Goal: Task Accomplishment & Management: Use online tool/utility

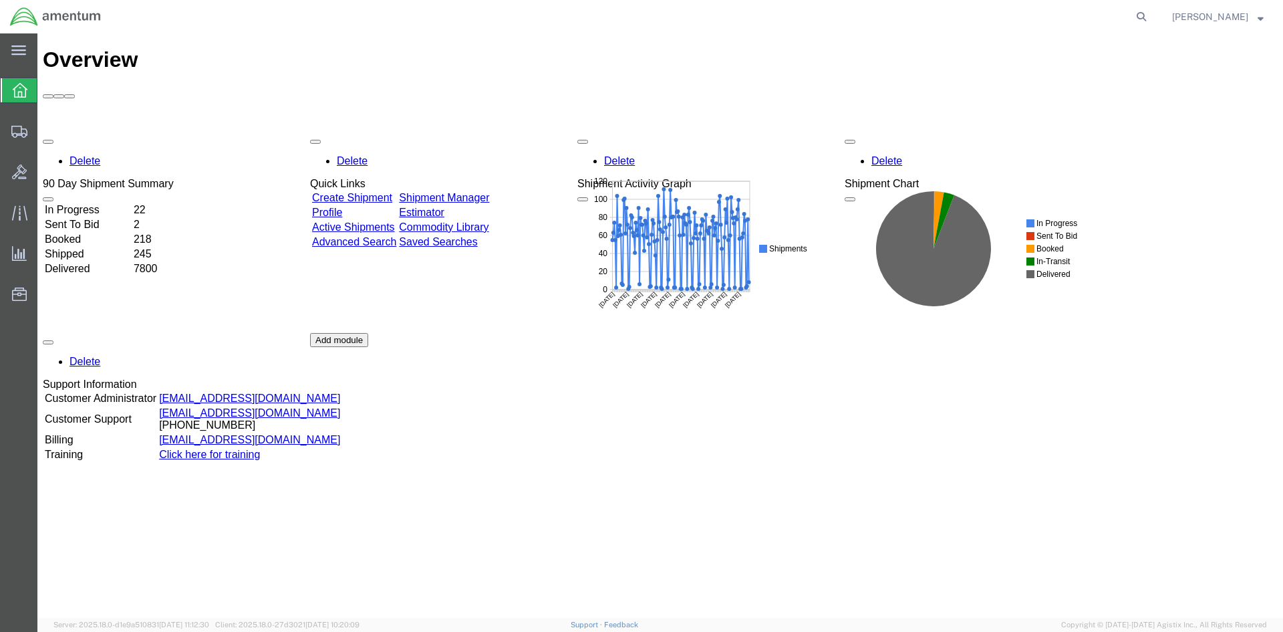
click at [489, 192] on link "Shipment Manager" at bounding box center [444, 197] width 90 height 11
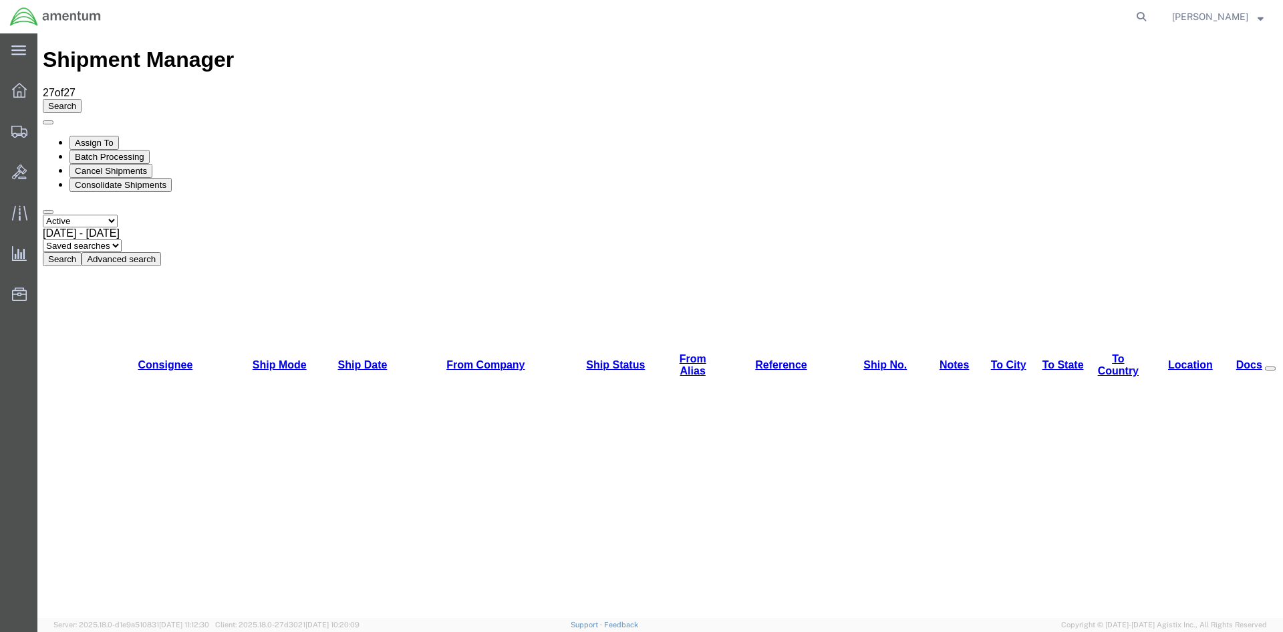
click at [82, 252] on button "Search" at bounding box center [62, 259] width 39 height 14
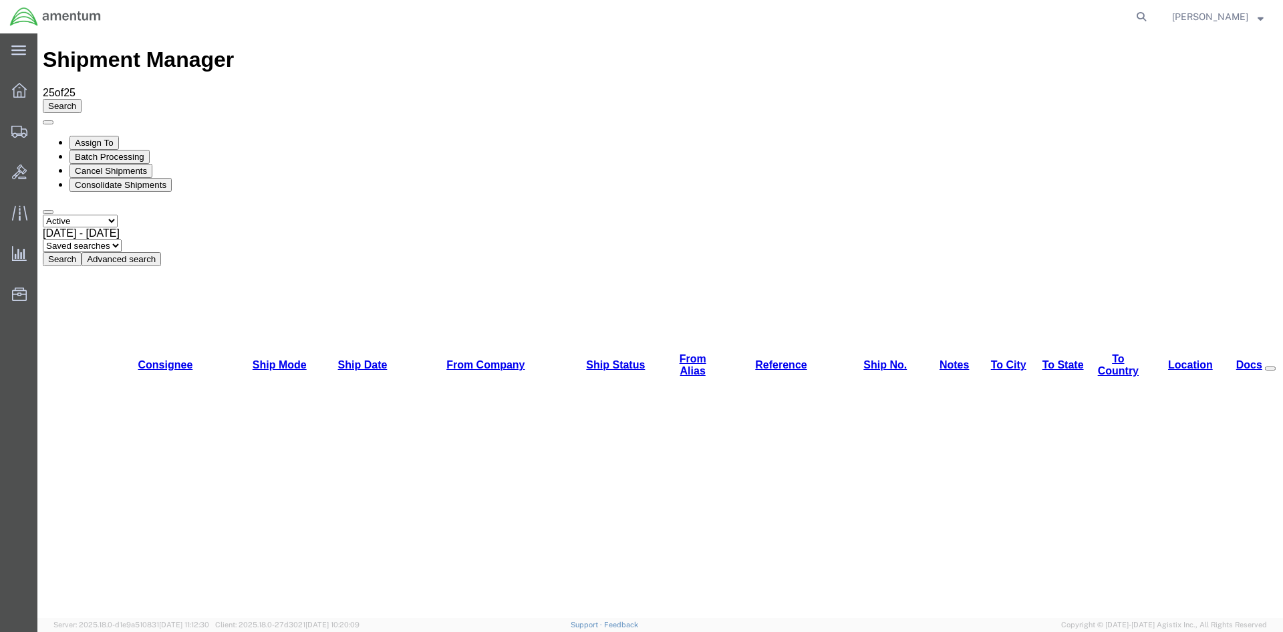
click at [82, 252] on button "Search" at bounding box center [62, 259] width 39 height 14
drag, startPoint x: 458, startPoint y: 130, endPoint x: 420, endPoint y: 96, distance: 50.6
click at [82, 252] on button "Search" at bounding box center [62, 259] width 39 height 14
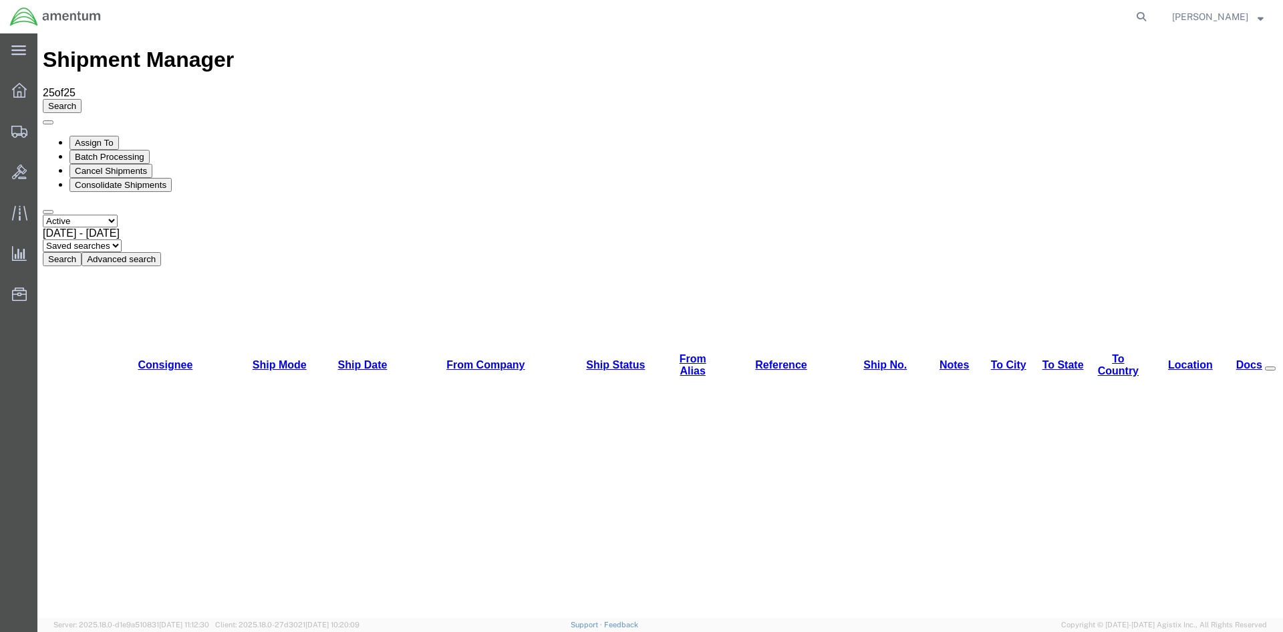
click at [82, 252] on button "Search" at bounding box center [62, 259] width 39 height 14
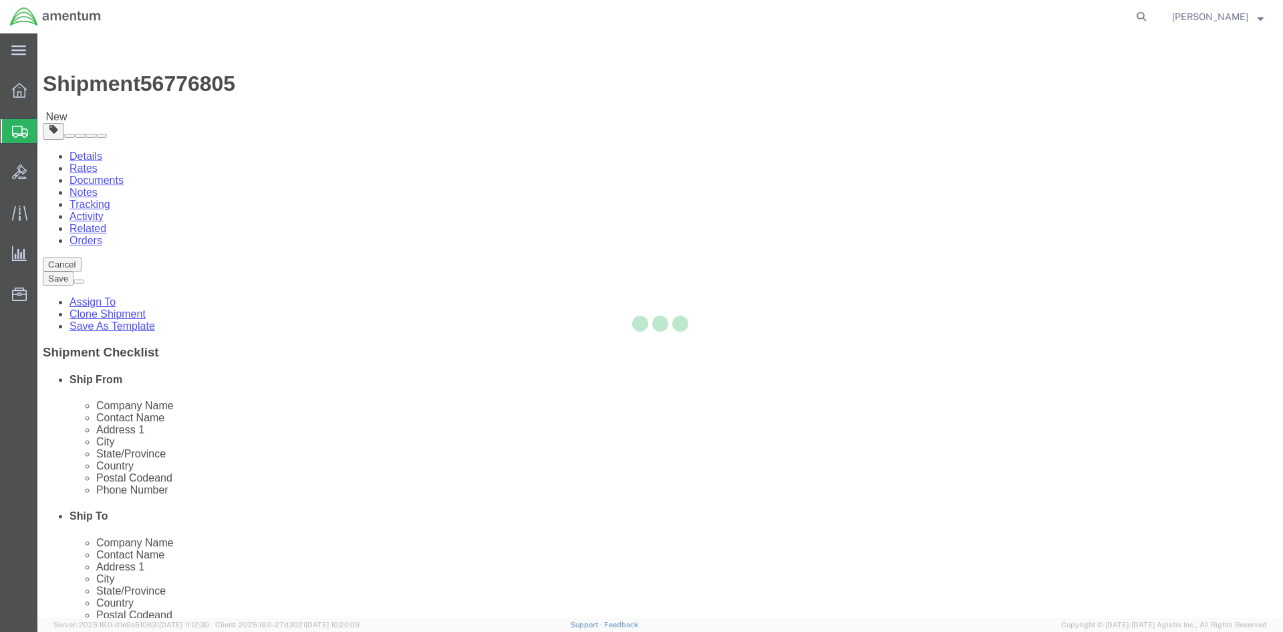
select select "42668"
select select "42715"
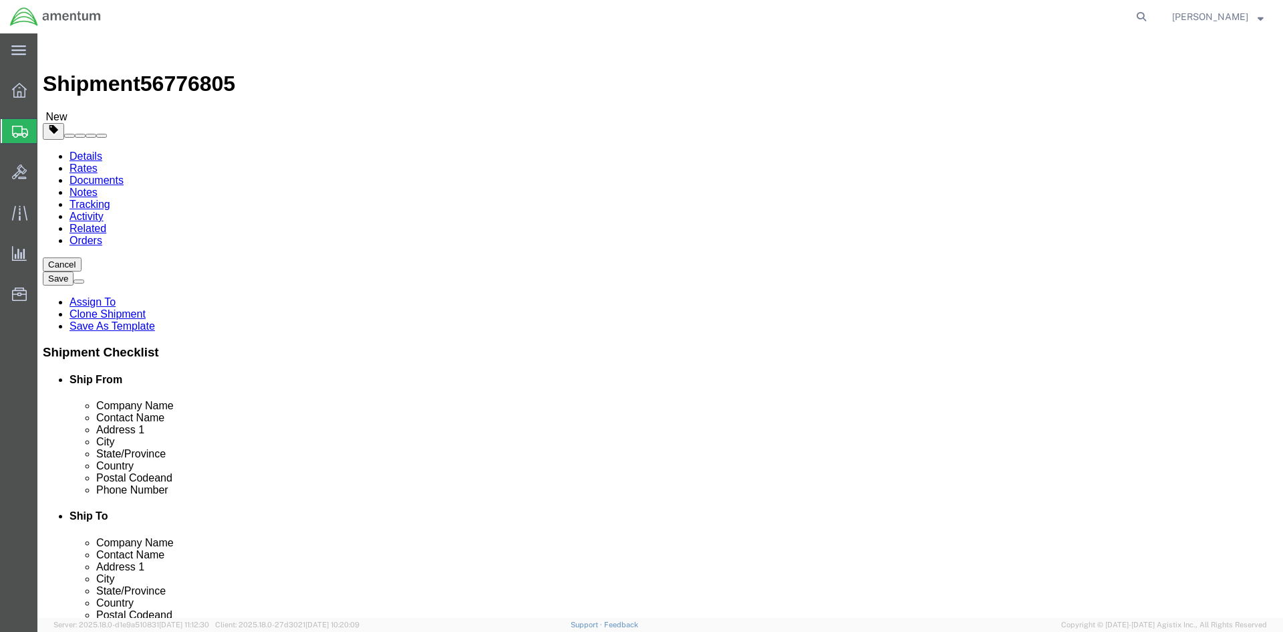
click button "Rate Shipment"
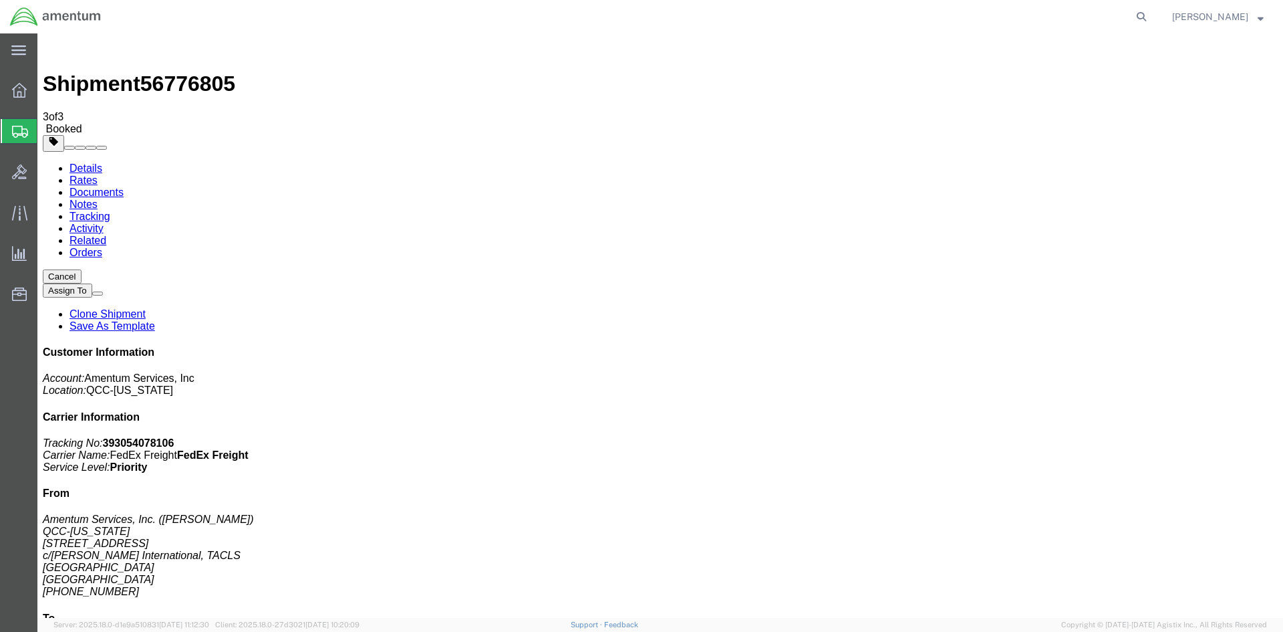
drag, startPoint x: 473, startPoint y: 236, endPoint x: 537, endPoint y: 239, distance: 64.2
copy td "393054078106"
drag, startPoint x: 557, startPoint y: 212, endPoint x: 548, endPoint y: 217, distance: 10.5
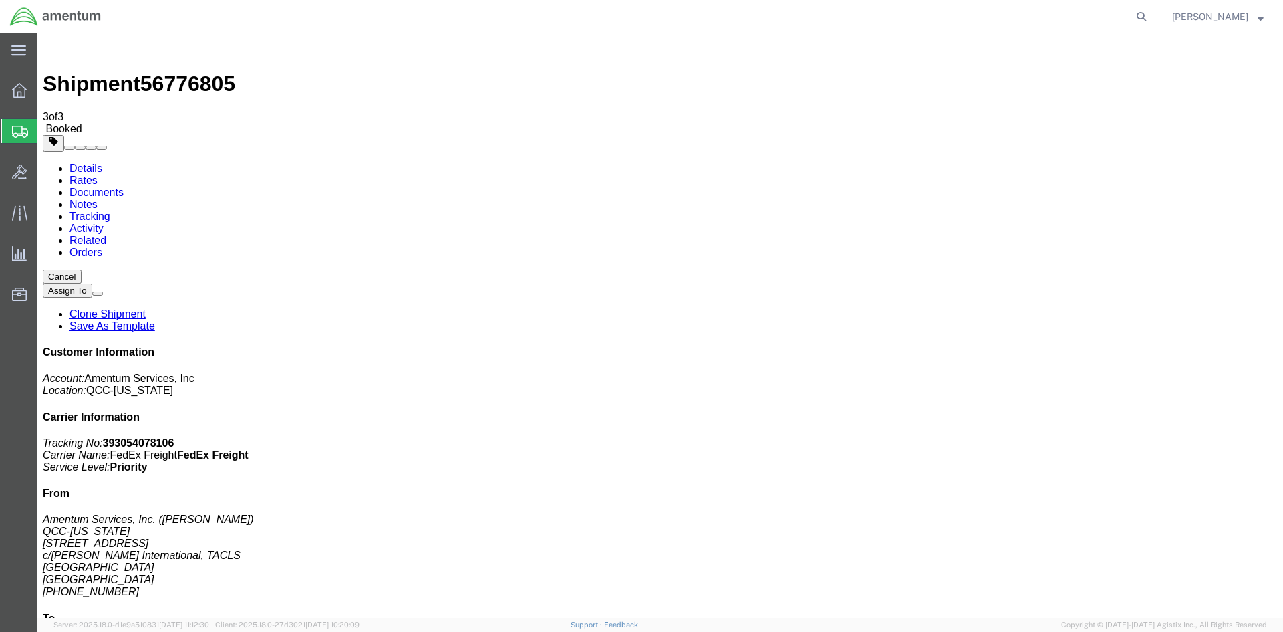
click at [86, 162] on link "Details" at bounding box center [86, 167] width 33 height 11
click button "button"
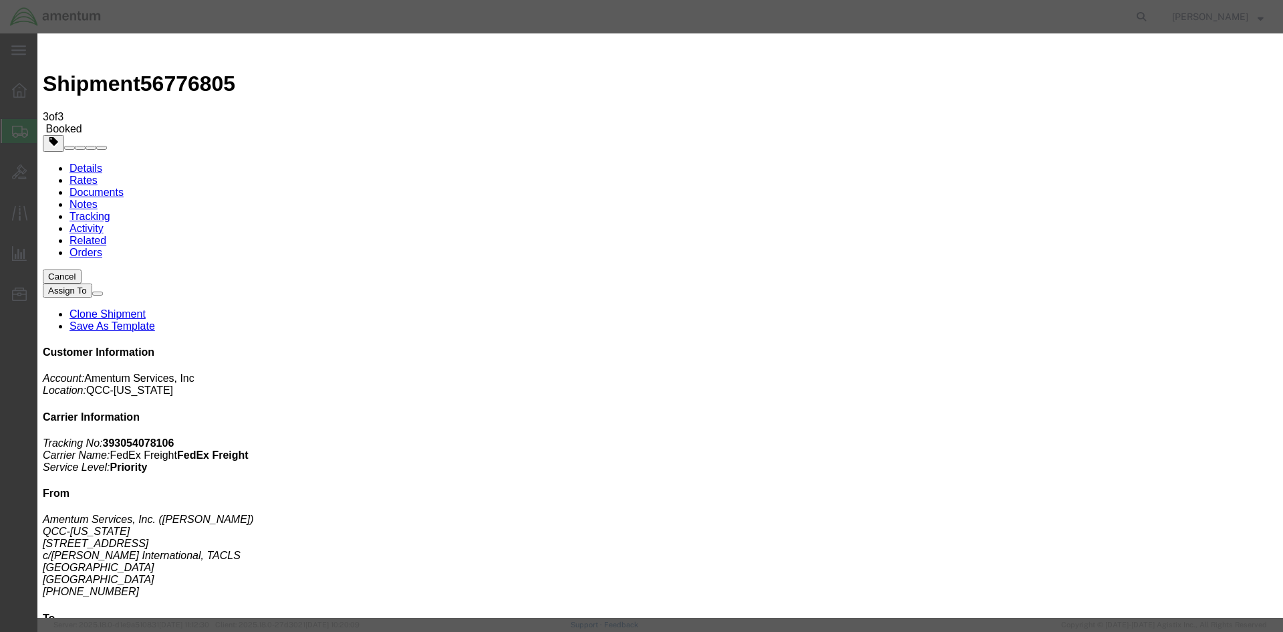
click div "Sep 10 2025 2:23 PM"
type input "2:00 PM"
click button "Apply"
click button "Save"
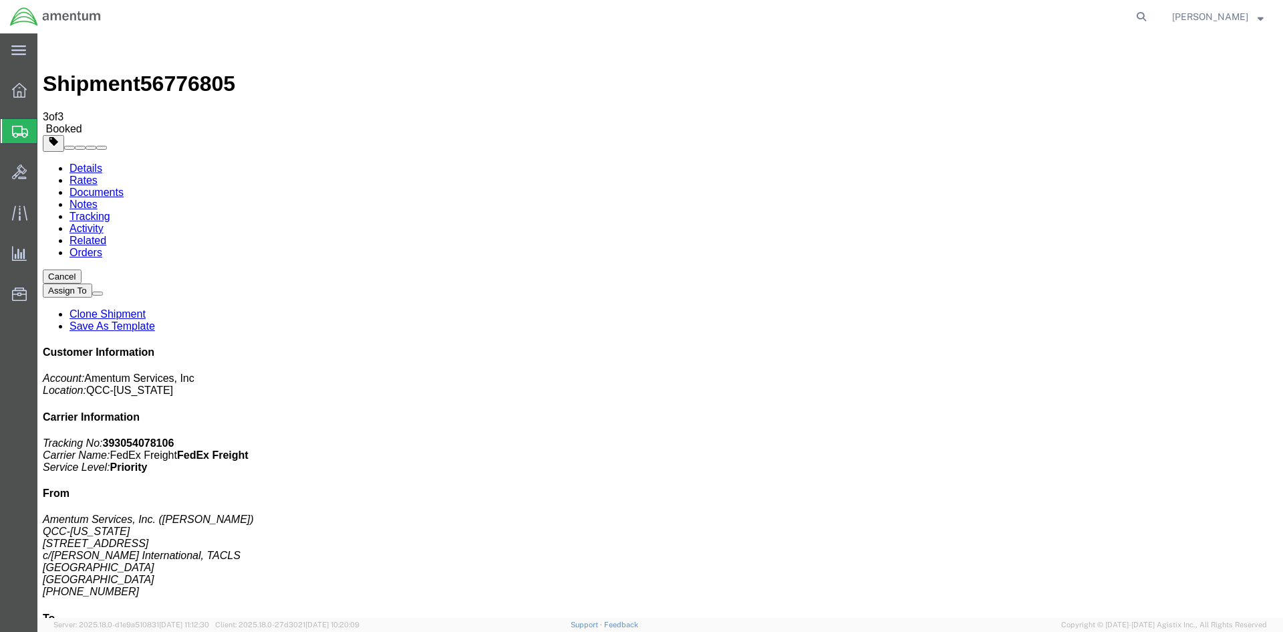
click button "Close"
click at [46, 90] on span "Overview" at bounding box center [41, 90] width 9 height 27
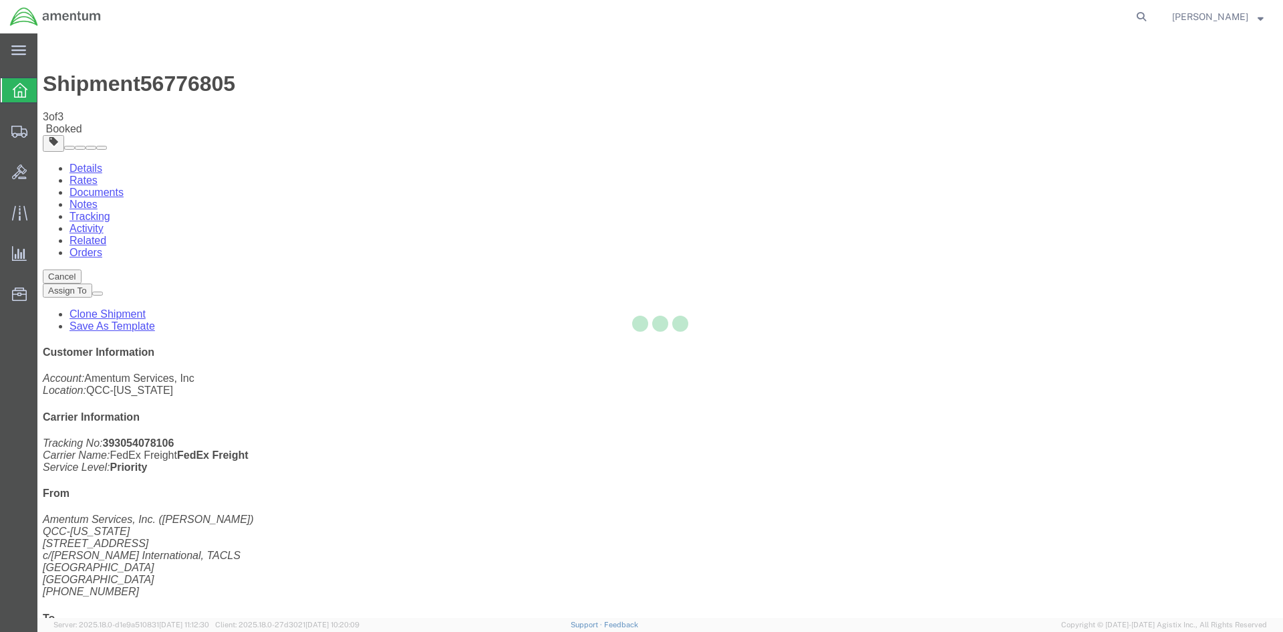
click at [74, 85] on div at bounding box center [660, 325] width 1246 height 584
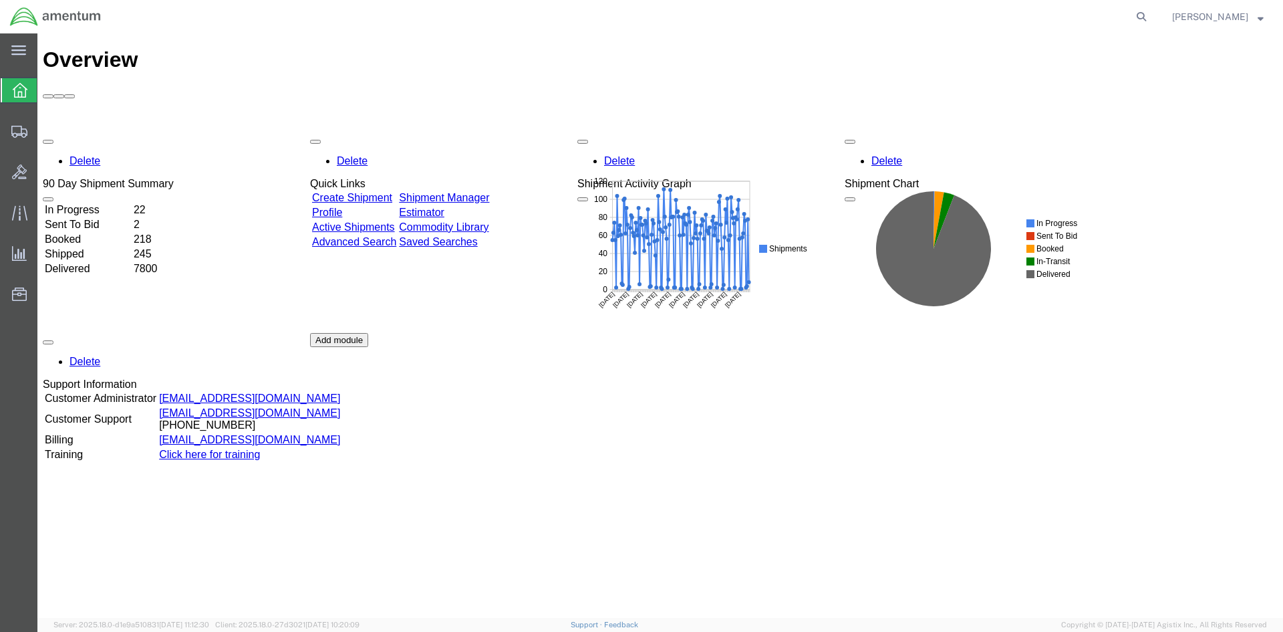
click at [481, 192] on link "Shipment Manager" at bounding box center [444, 197] width 90 height 11
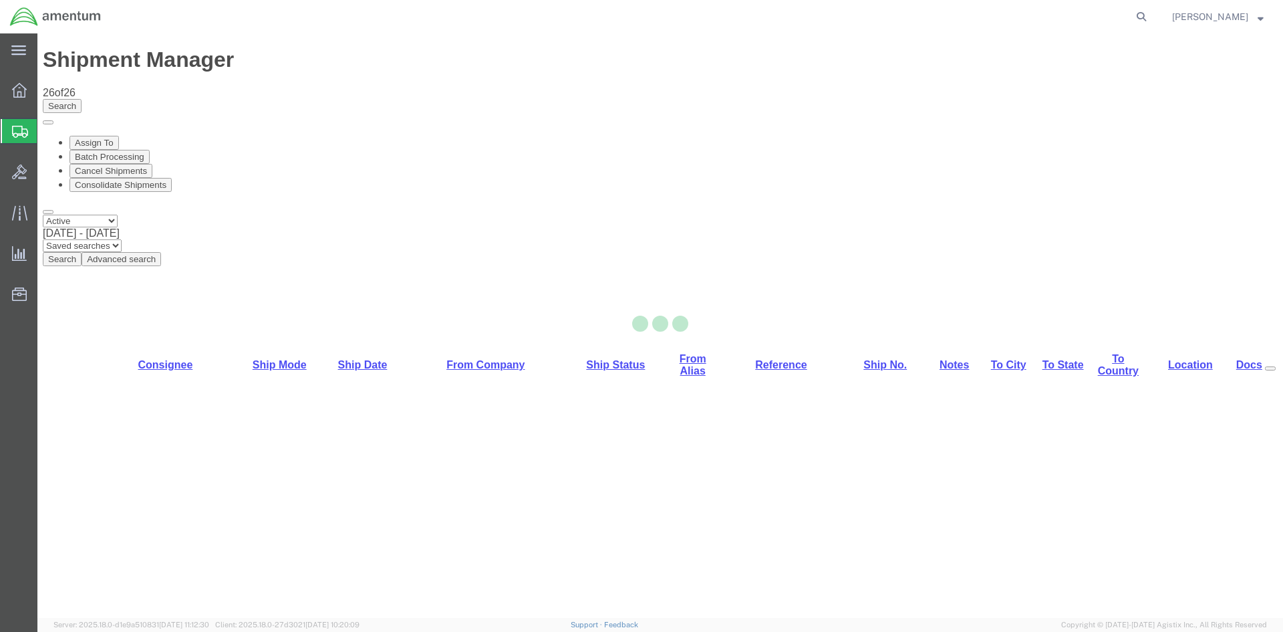
select select "42668"
select select "42735"
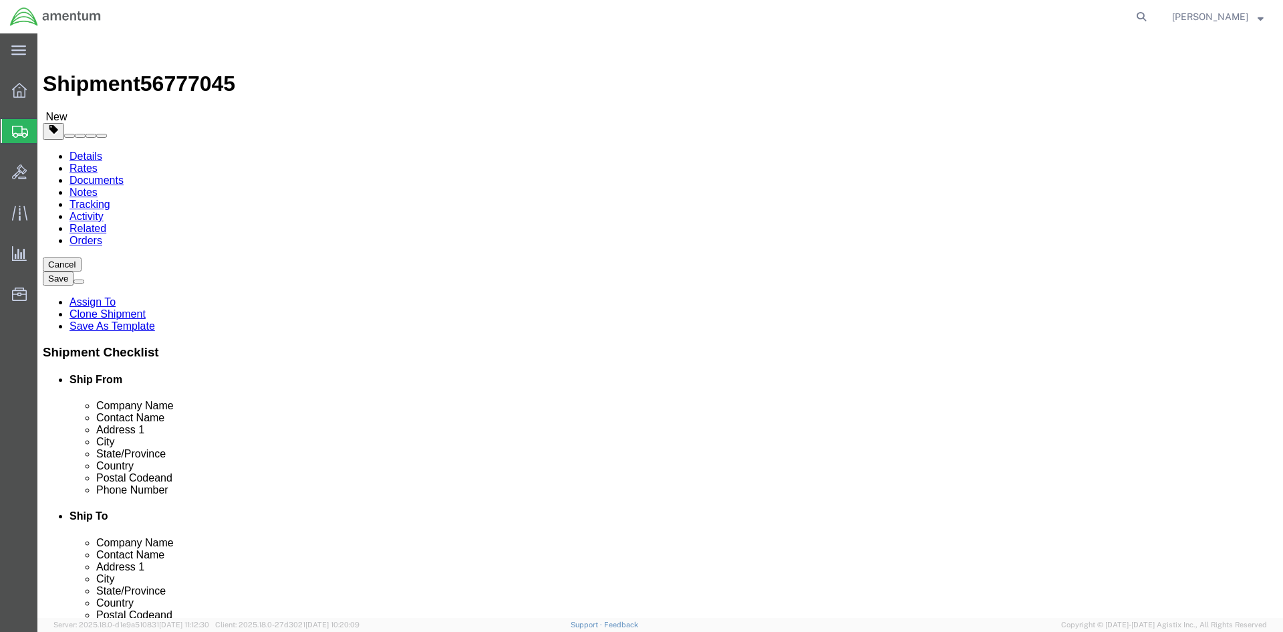
click button "Rate Shipment"
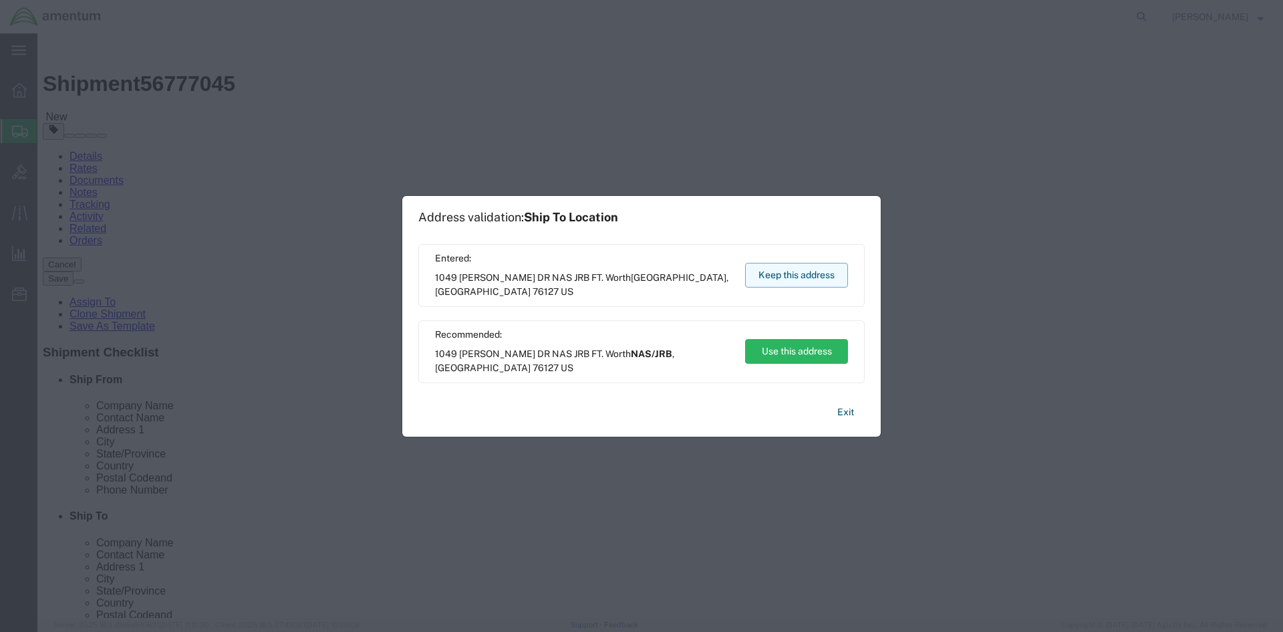
click at [776, 277] on button "Keep this address" at bounding box center [796, 275] width 103 height 25
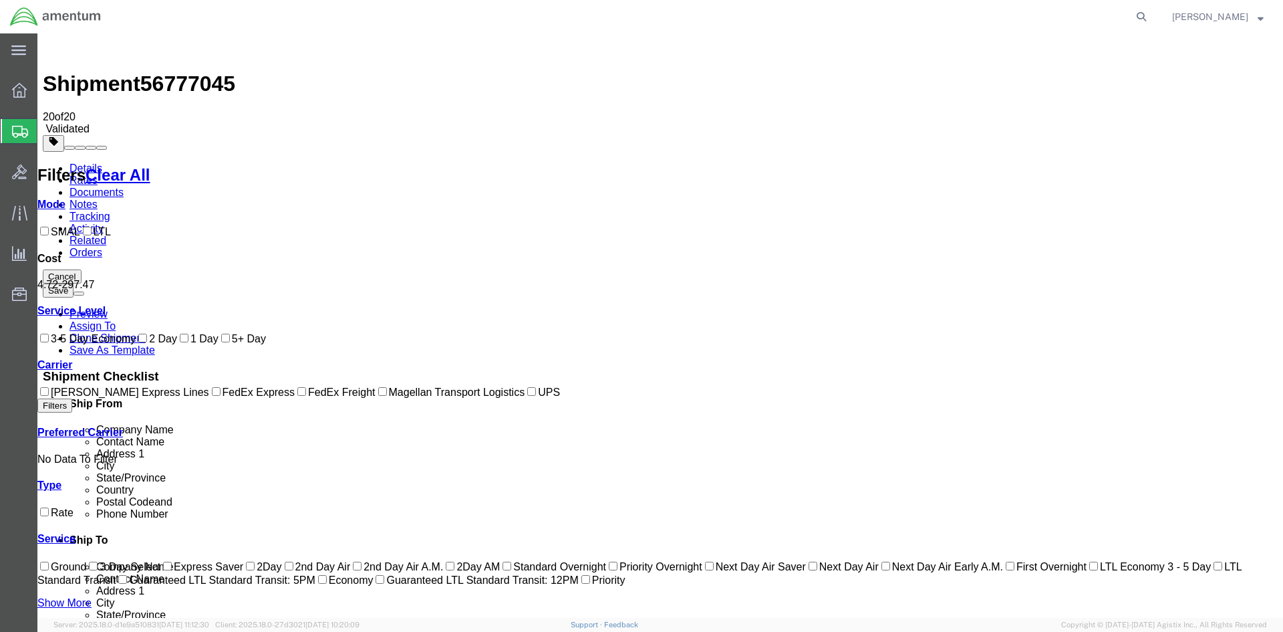
drag, startPoint x: 269, startPoint y: 190, endPoint x: 65, endPoint y: 180, distance: 204.7
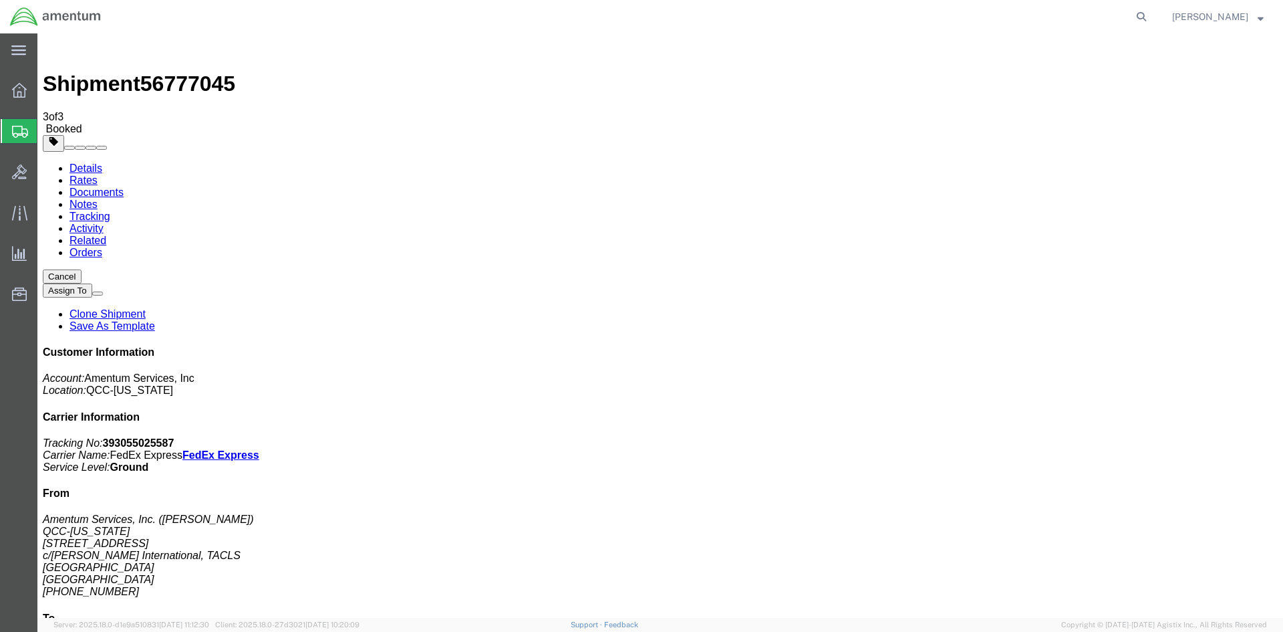
drag, startPoint x: 476, startPoint y: 237, endPoint x: 535, endPoint y: 236, distance: 59.5
drag, startPoint x: 561, startPoint y: 240, endPoint x: 48, endPoint y: 343, distance: 522.9
drag, startPoint x: 60, startPoint y: 91, endPoint x: 16, endPoint y: 91, distance: 44.1
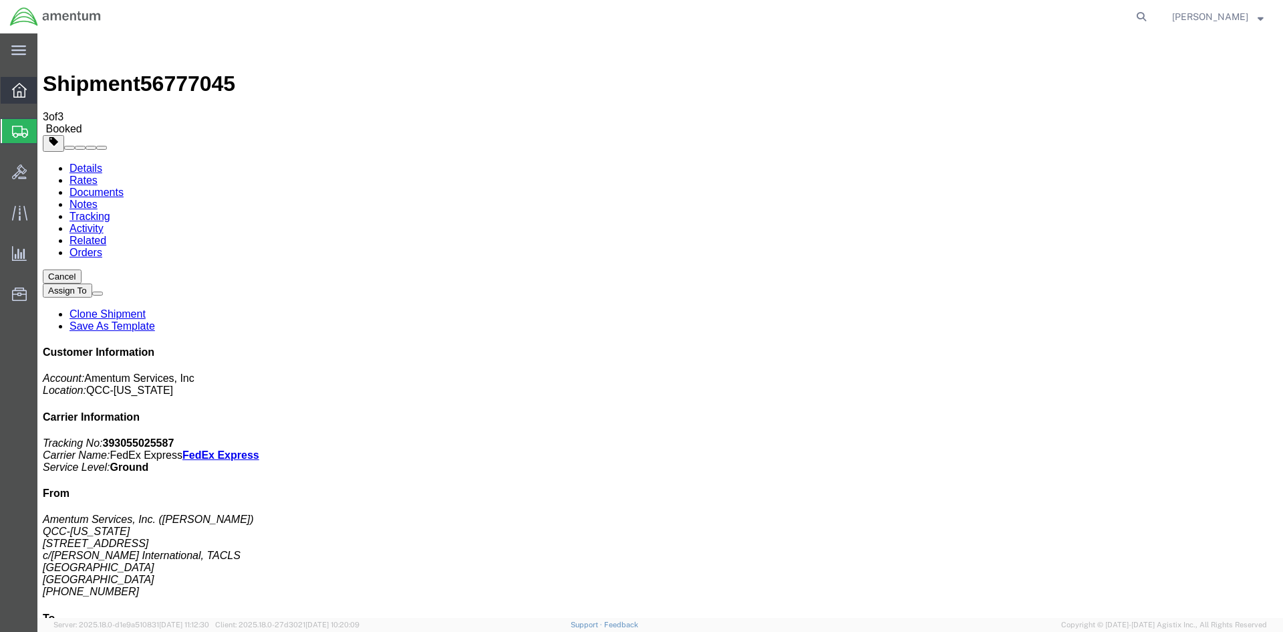
click at [46, 91] on span "Overview" at bounding box center [41, 90] width 9 height 27
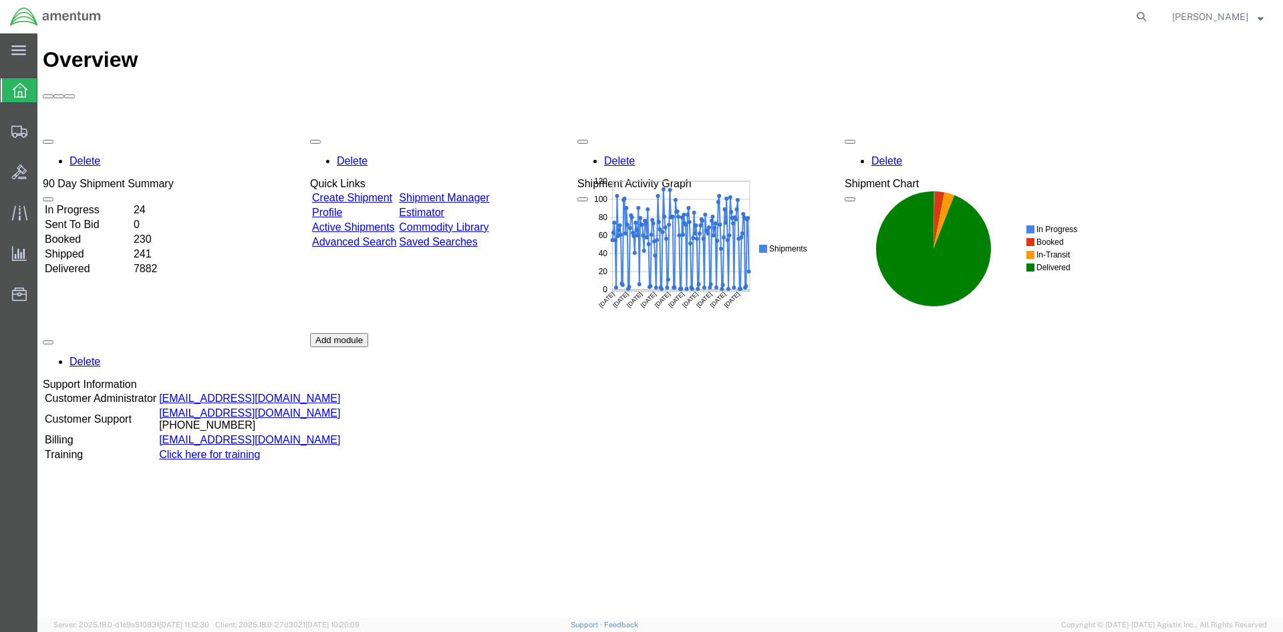
click at [466, 132] on div "Delete 90 Day Shipment Summary In Progress 24 Sent To Bid 0 Booked 230 Shipped …" at bounding box center [660, 332] width 1235 height 401
click at [476, 192] on link "Shipment Manager" at bounding box center [444, 197] width 90 height 11
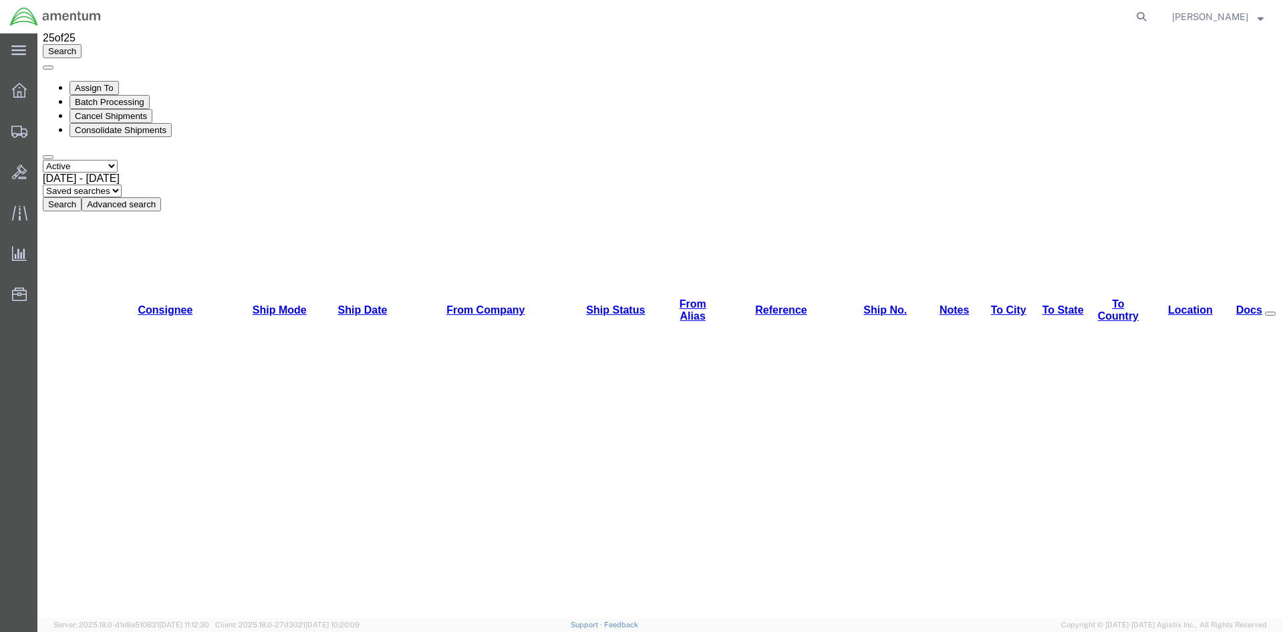
scroll to position [67, 0]
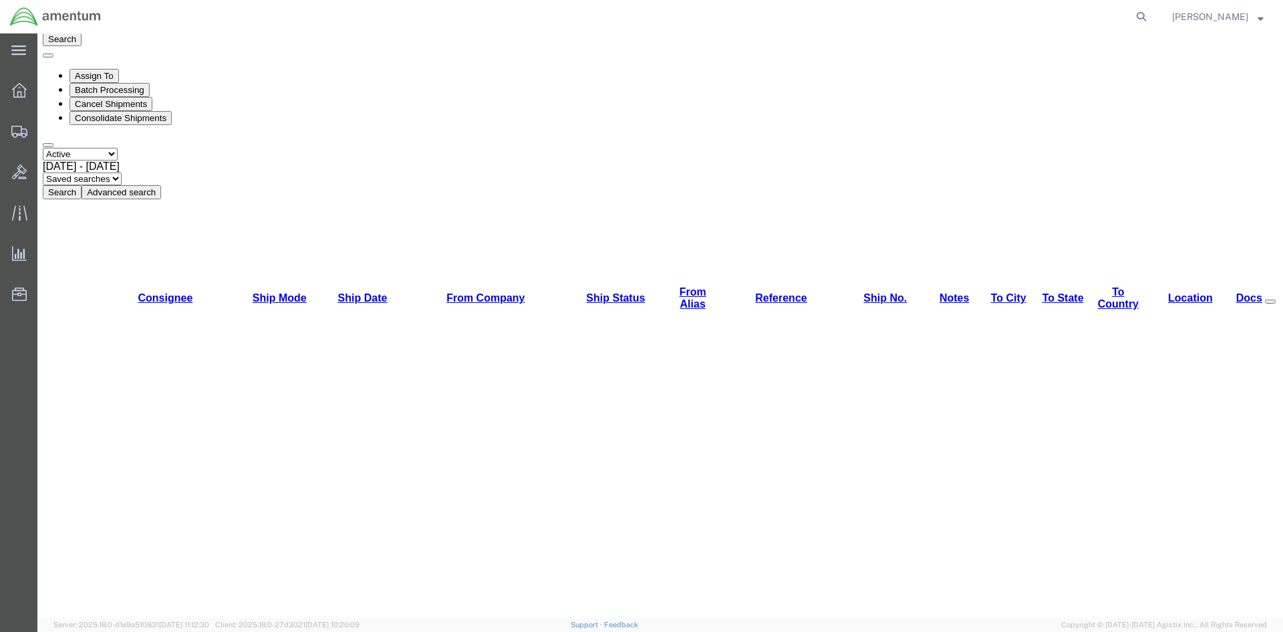
click at [82, 185] on button "Search" at bounding box center [62, 192] width 39 height 14
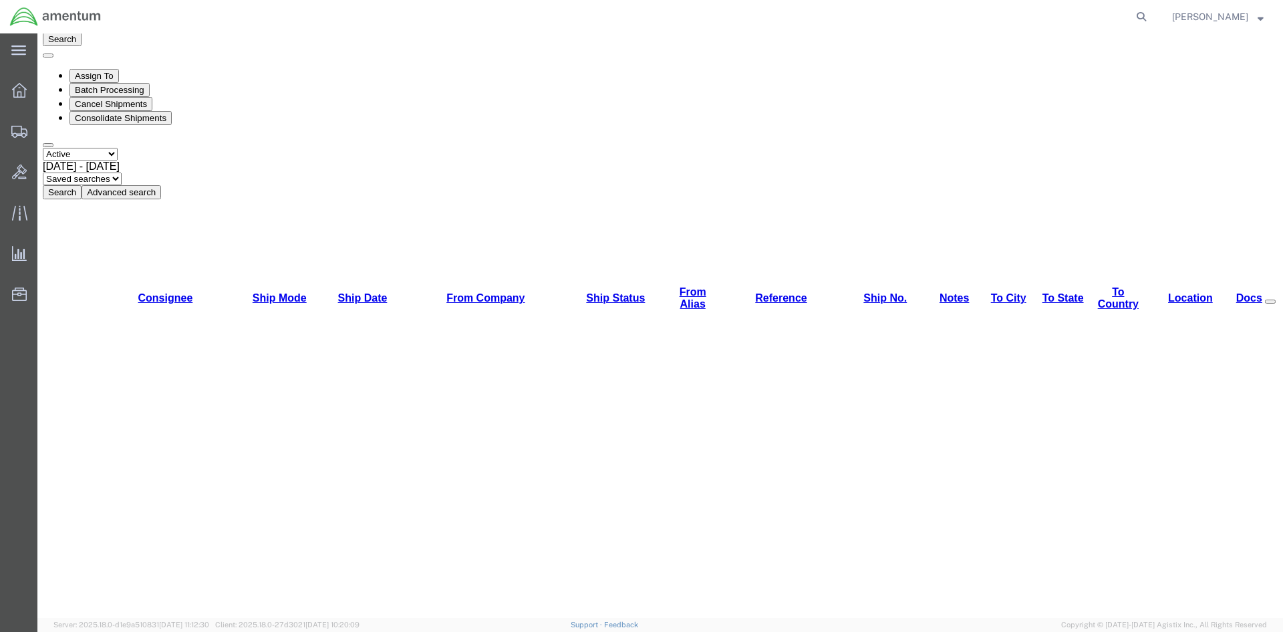
click at [82, 185] on button "Search" at bounding box center [62, 192] width 39 height 14
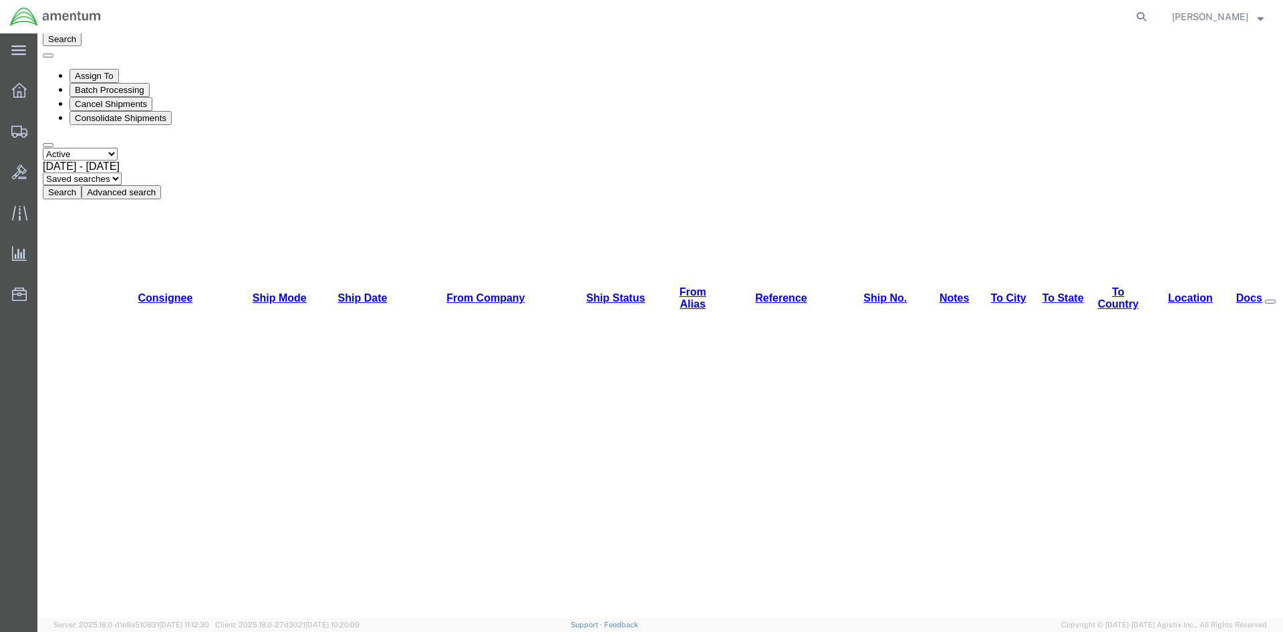
click at [82, 185] on button "Search" at bounding box center [62, 192] width 39 height 14
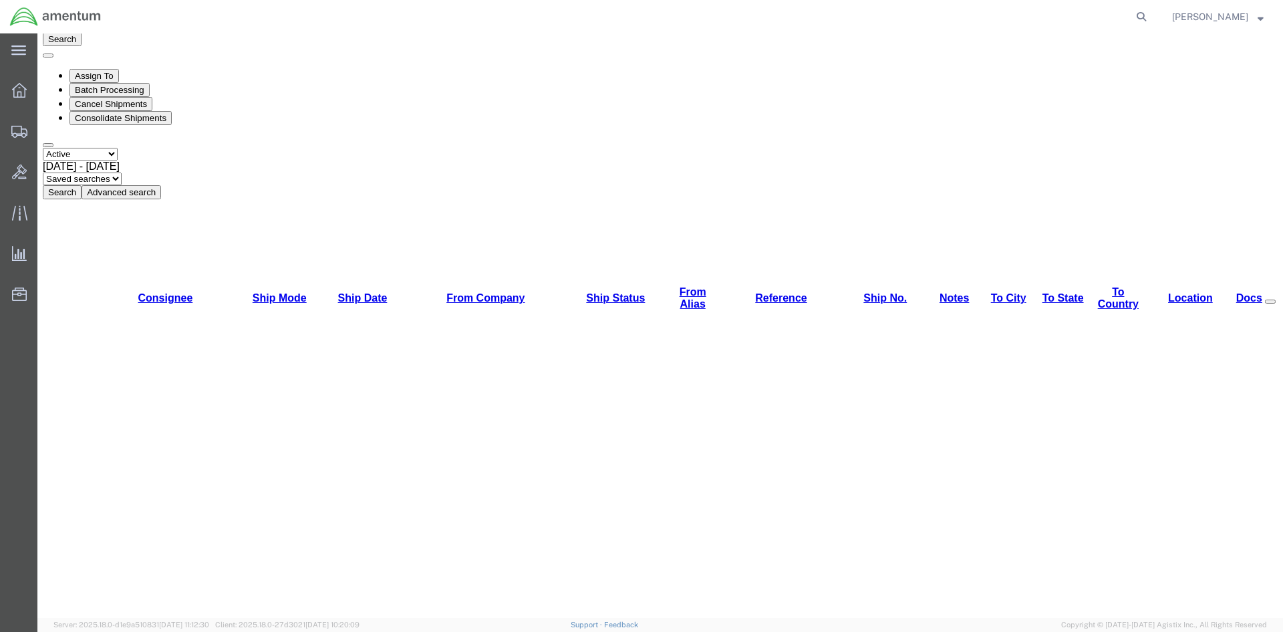
click at [82, 185] on button "Search" at bounding box center [62, 192] width 39 height 14
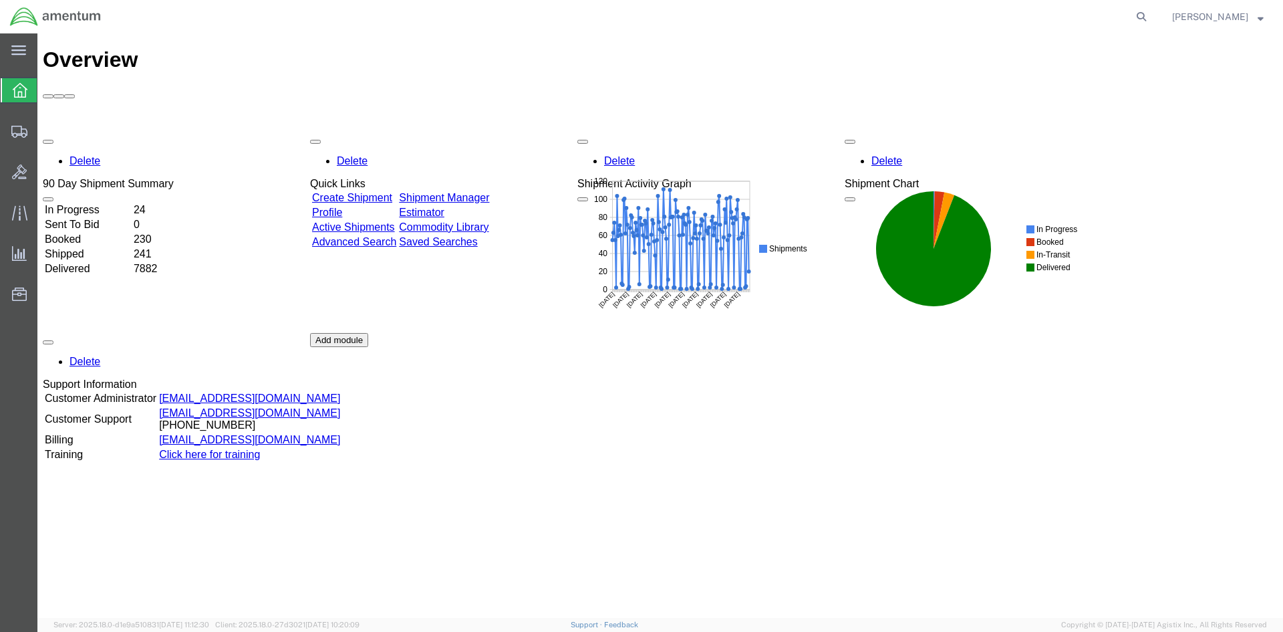
click at [466, 192] on link "Shipment Manager" at bounding box center [444, 197] width 90 height 11
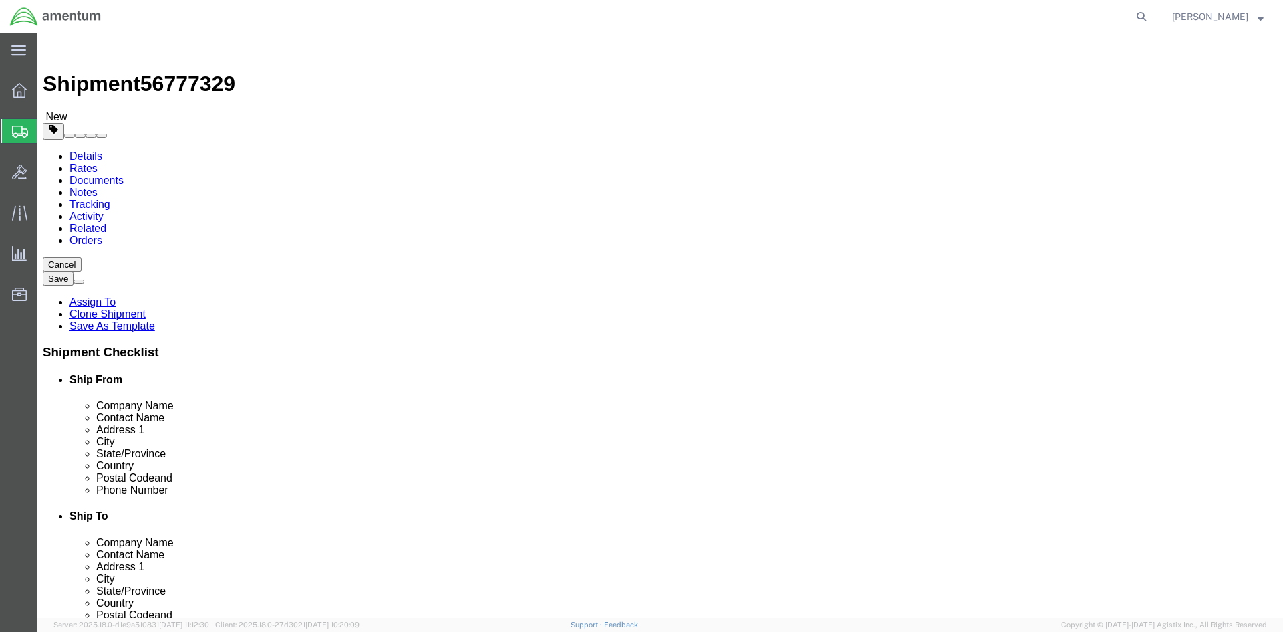
select select "42668"
select select "42706"
click button "Rate Shipment"
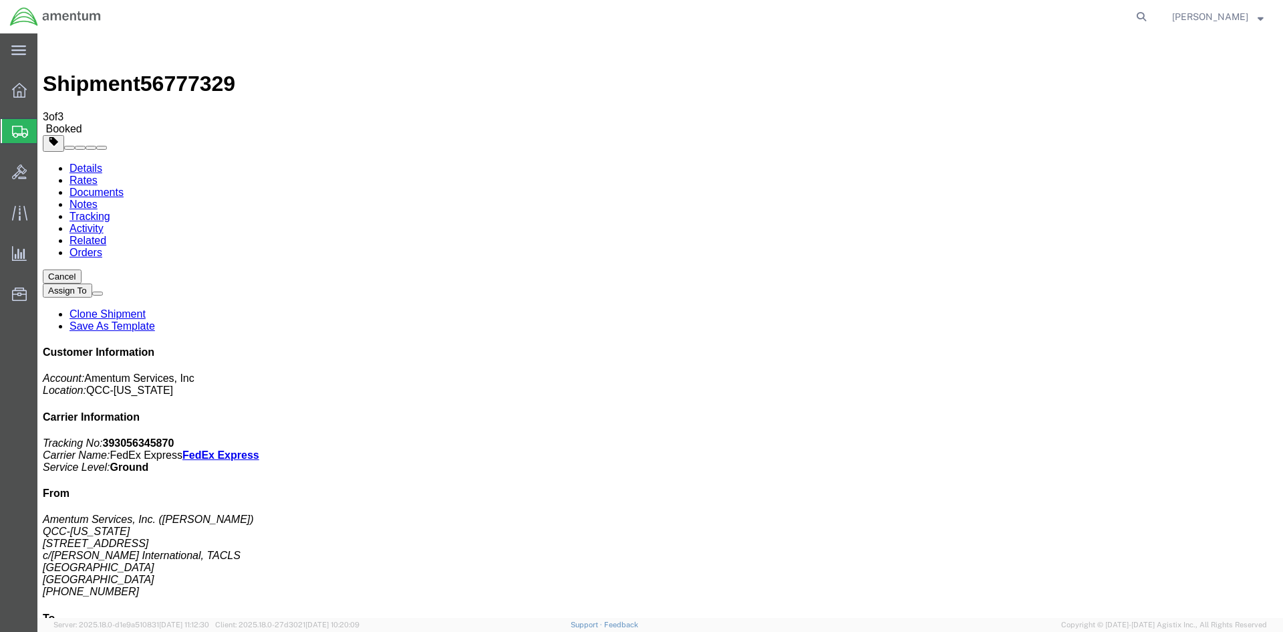
drag, startPoint x: 477, startPoint y: 239, endPoint x: 536, endPoint y: 231, distance: 59.4
copy td "393056345870"
click at [46, 90] on span "Overview" at bounding box center [41, 90] width 9 height 27
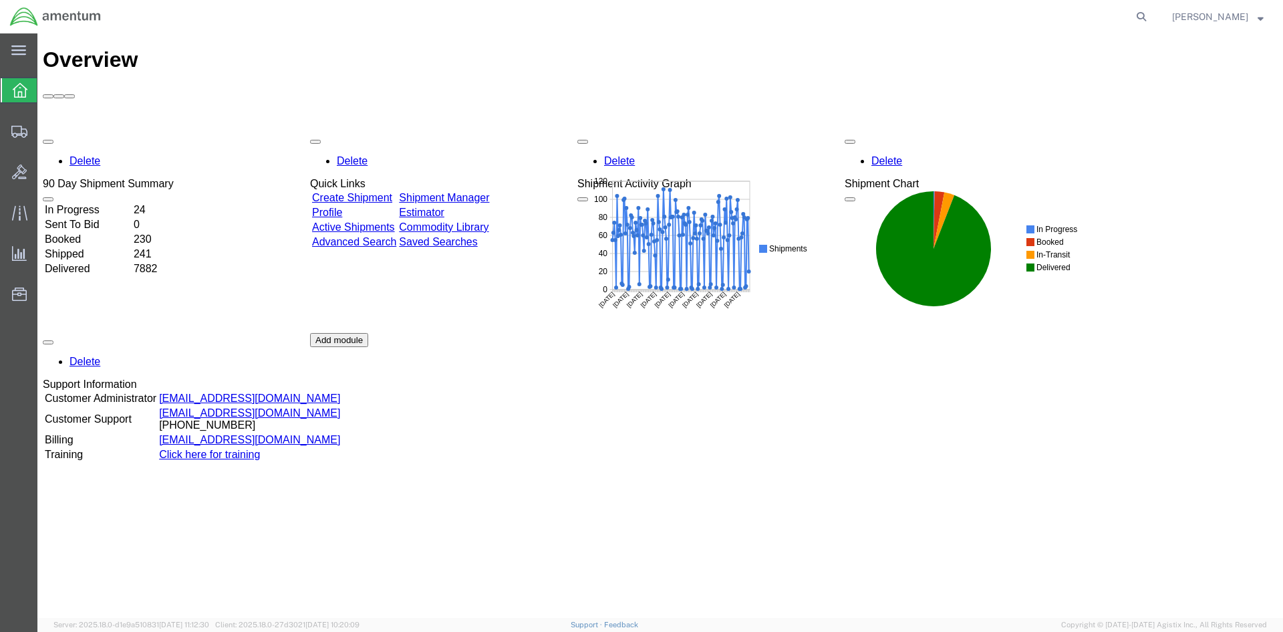
drag, startPoint x: 466, startPoint y: 124, endPoint x: 386, endPoint y: 132, distance: 80.7
click at [466, 192] on link "Shipment Manager" at bounding box center [444, 197] width 90 height 11
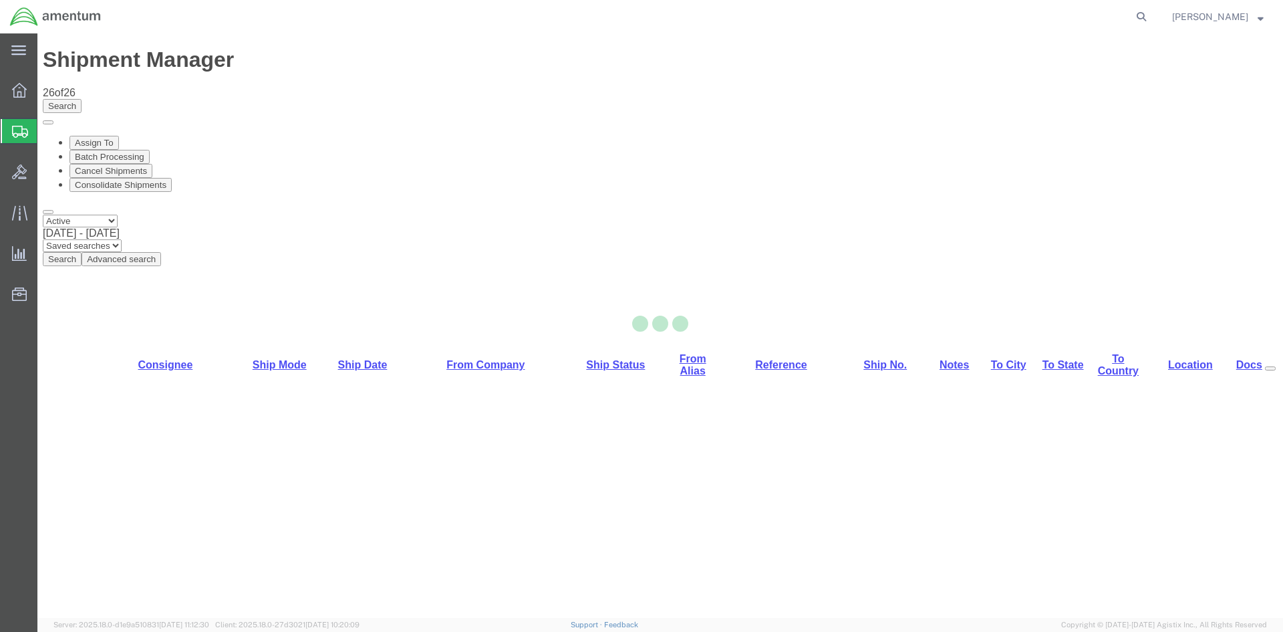
select select "42668"
select select "42680"
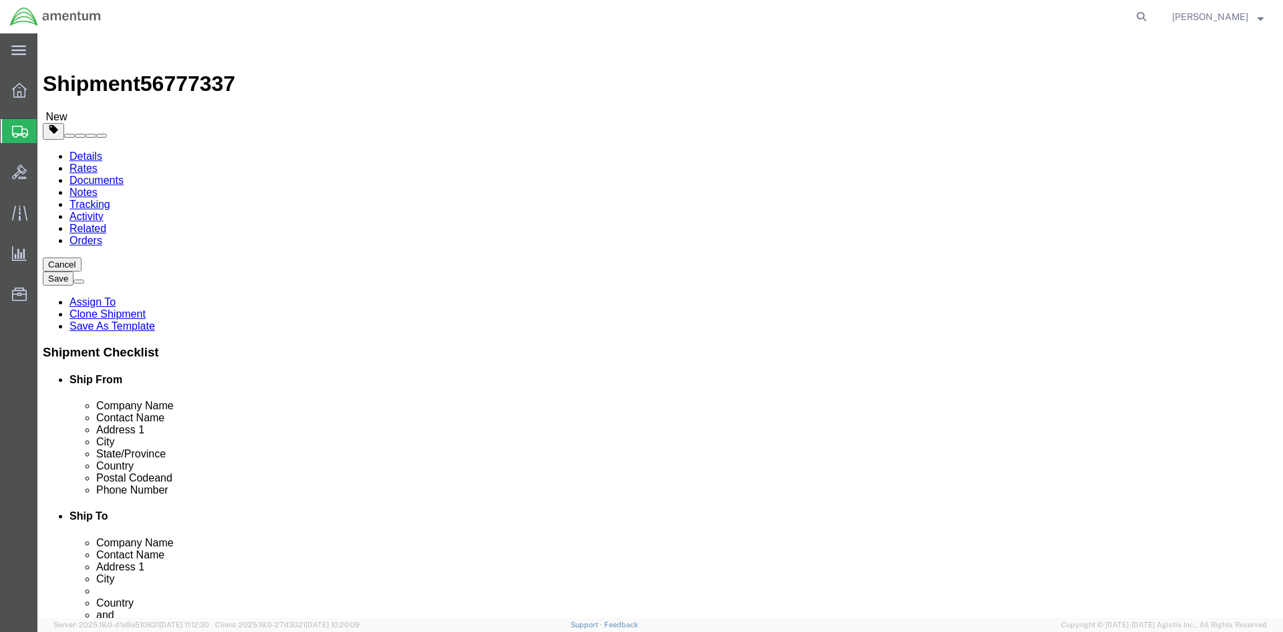
click icon
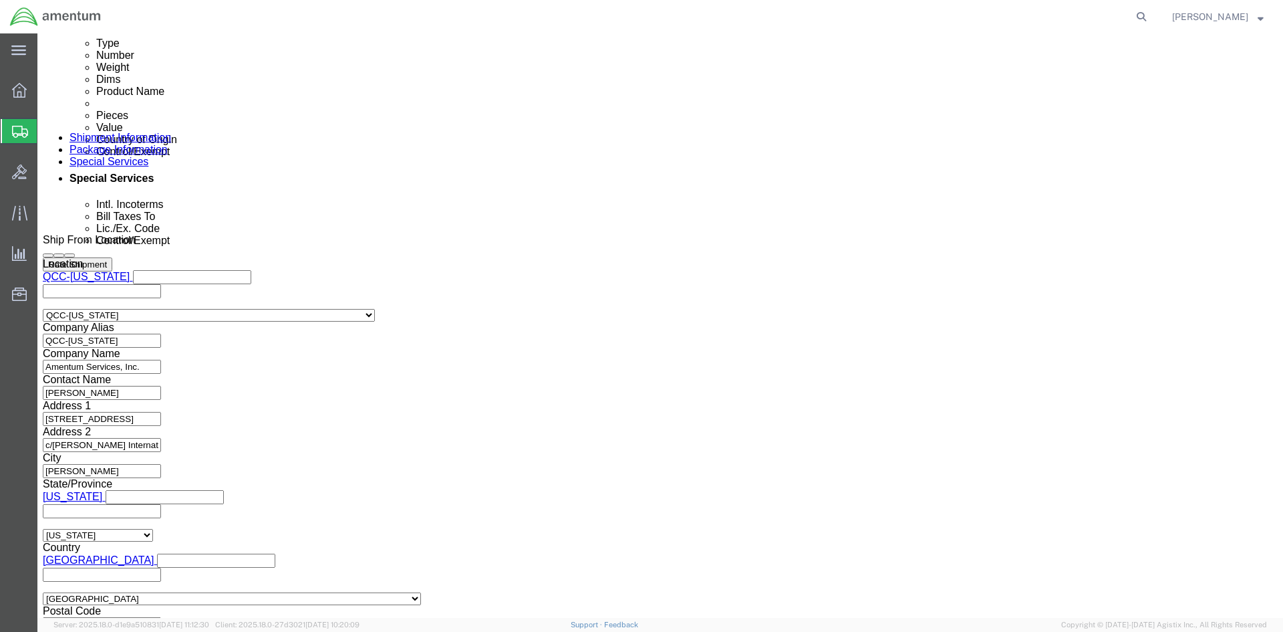
scroll to position [802, 0]
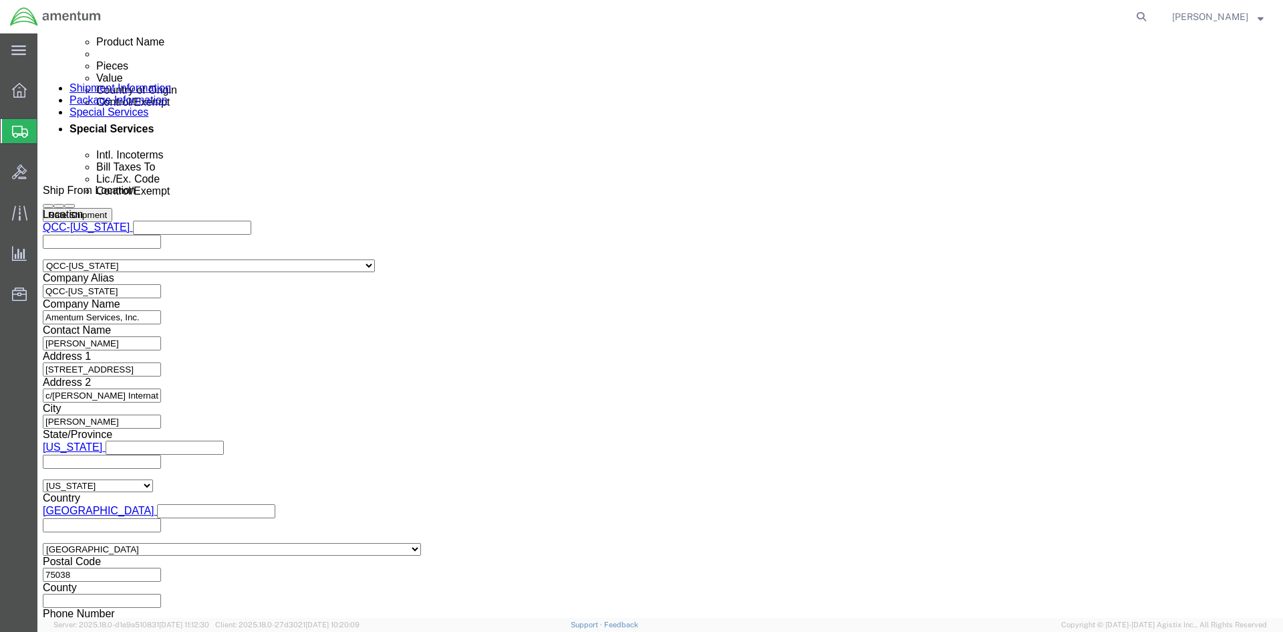
click select "Select ATF BIS DEA EPA FDA FTR ITAR OFAC Other (OPA)"
select select "FTR"
click select "Select ATF BIS DEA EPA FDA FTR ITAR OFAC Other (OPA)"
click select "Select 30.2(d)(2) 30.36 30.37(a) 30.37(f) 30.37(g) 30.37(h) 30.37(i) 30.37(j) 3…"
select select "30.37(a)"
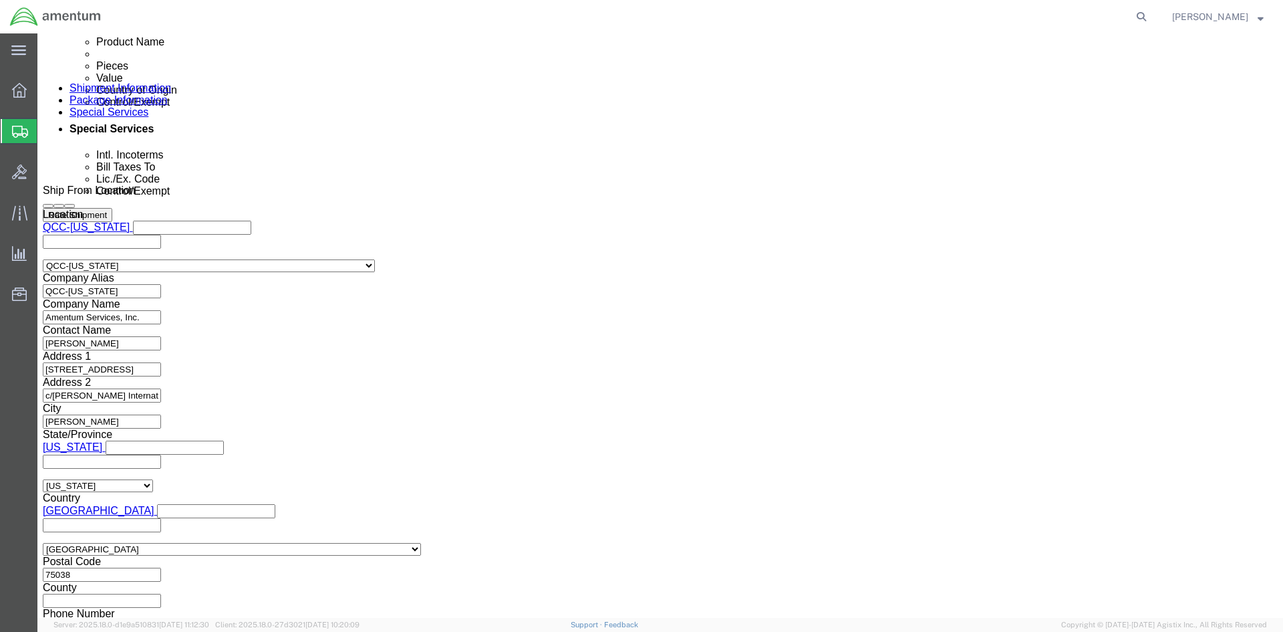
click select "Select 30.2(d)(2) 30.36 30.37(a) 30.37(f) 30.37(g) 30.37(h) 30.37(i) 30.37(j) 3…"
drag, startPoint x: 703, startPoint y: 499, endPoint x: 698, endPoint y: 493, distance: 8.0
click select "Select AES-Direct EEI Carrier File EEI EEI Exempt"
select select "EXEM"
click select "Select AES-Direct EEI Carrier File EEI EEI Exempt"
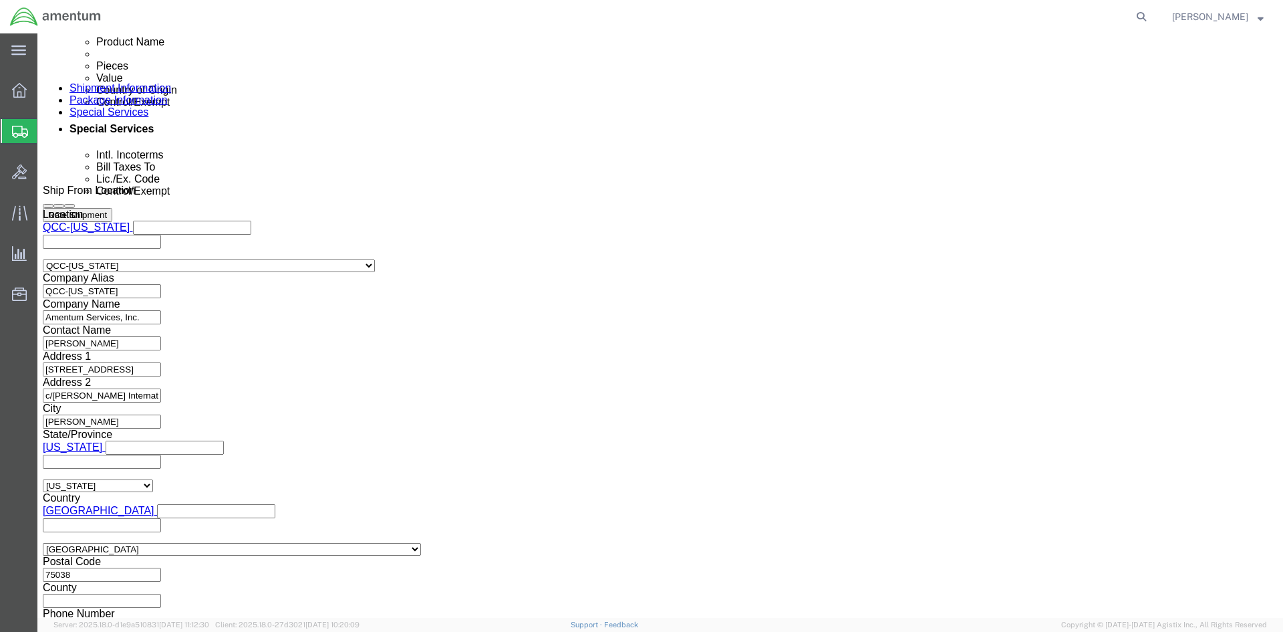
drag, startPoint x: 708, startPoint y: 517, endPoint x: 652, endPoint y: 520, distance: 56.9
click div "30.37(A)"
click link "Package Information"
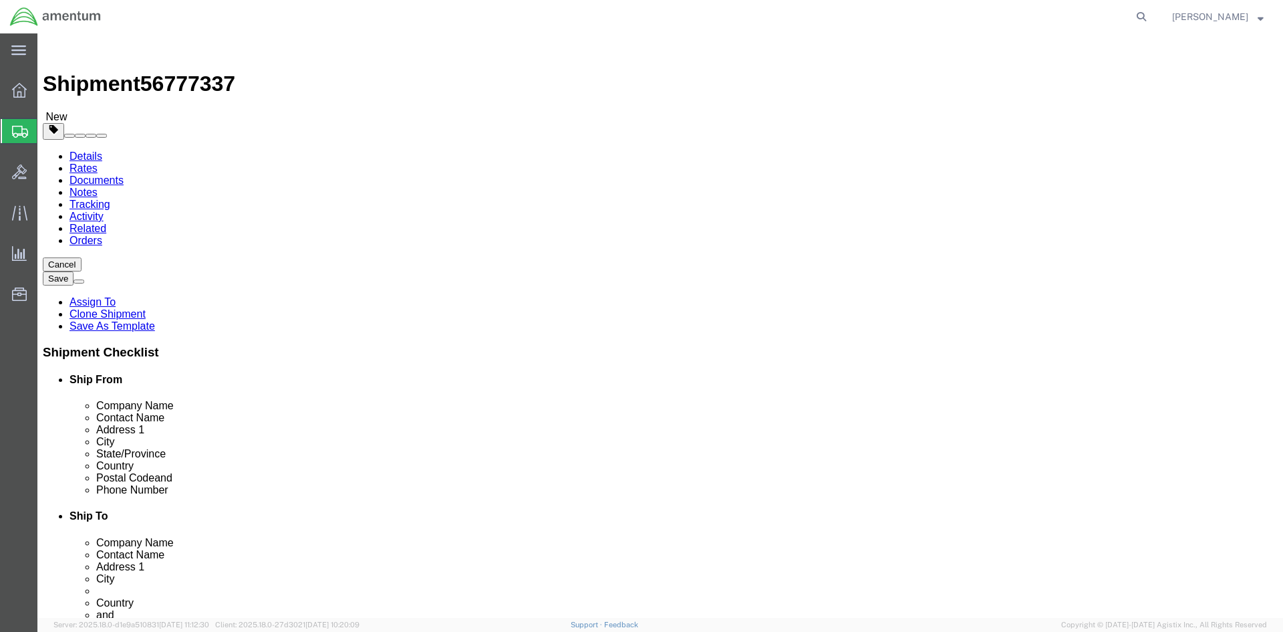
click dd "500.00 USD"
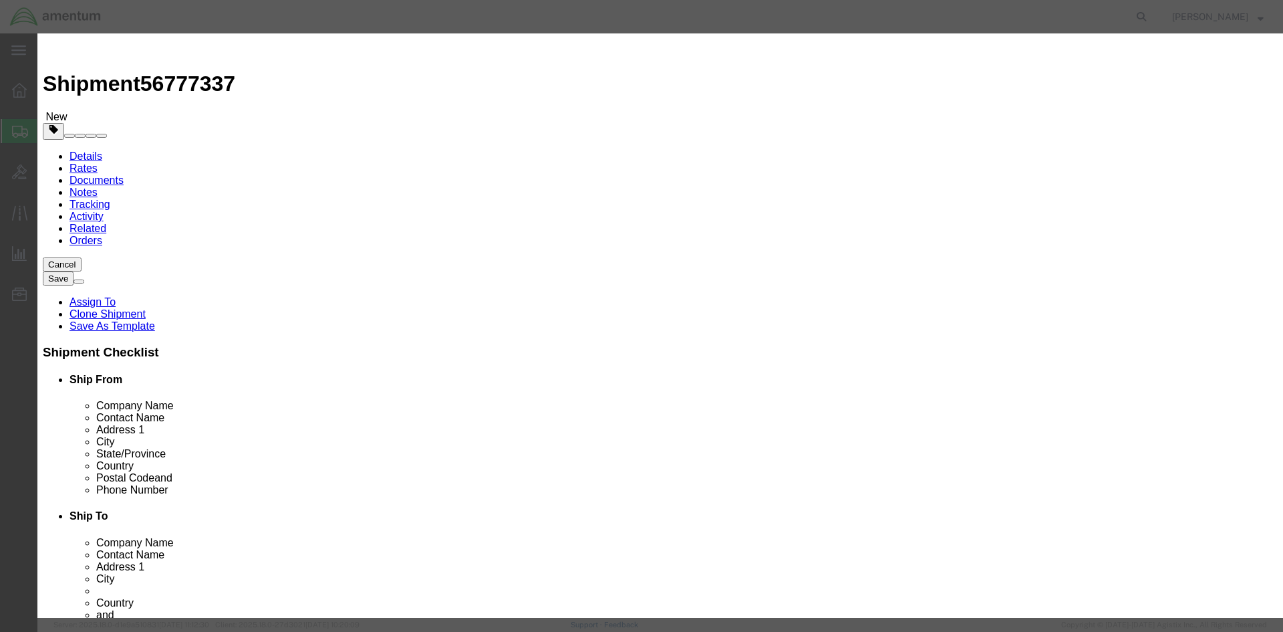
click icon "button"
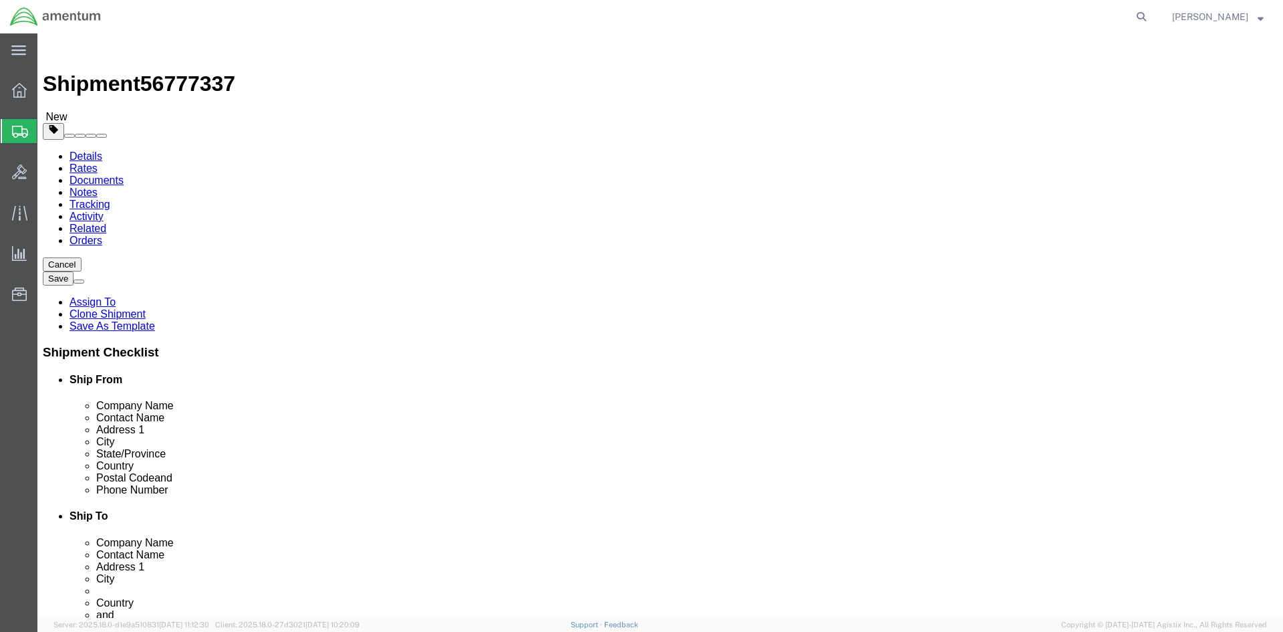
click dd "1.00 Each"
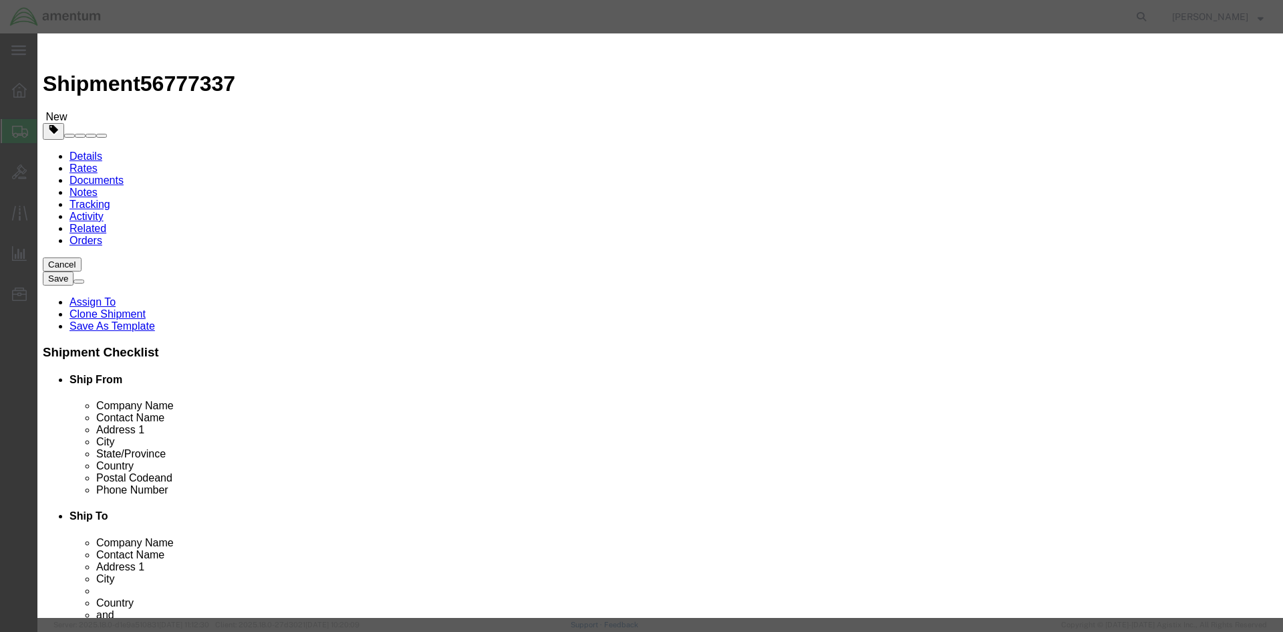
click input "checkbox"
checkbox input "false"
checkbox input "true"
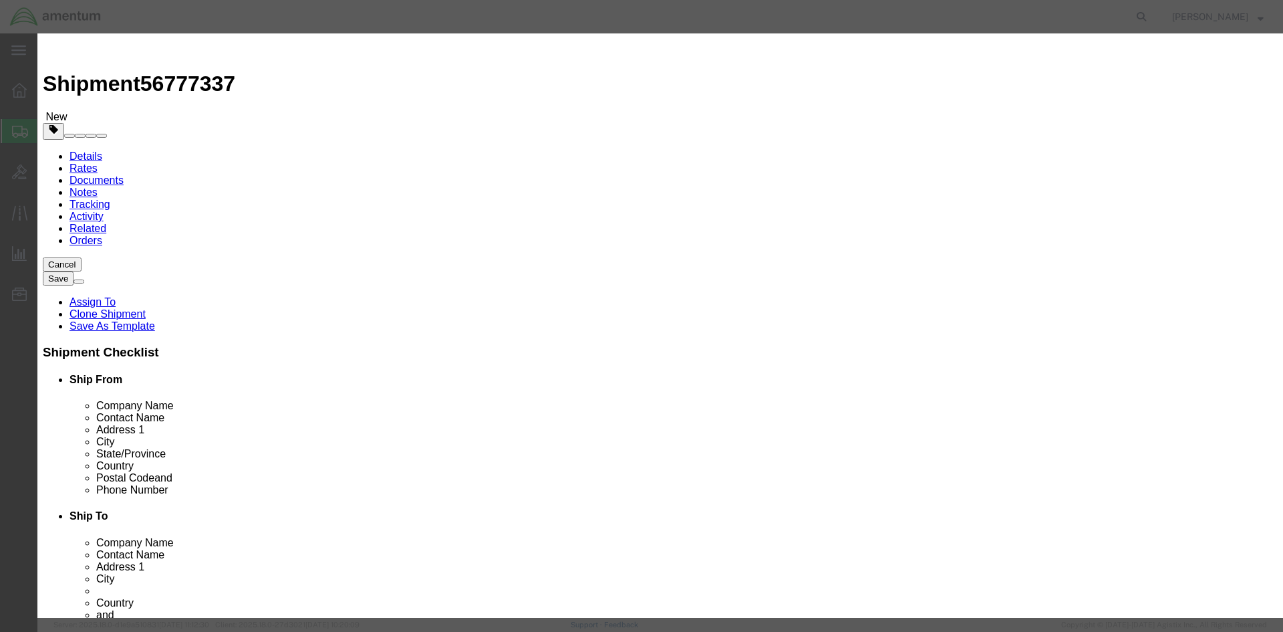
click input "Ion Contained in Equipment (UN3481, PI967)"
checkbox input "true"
click button "Save & Close"
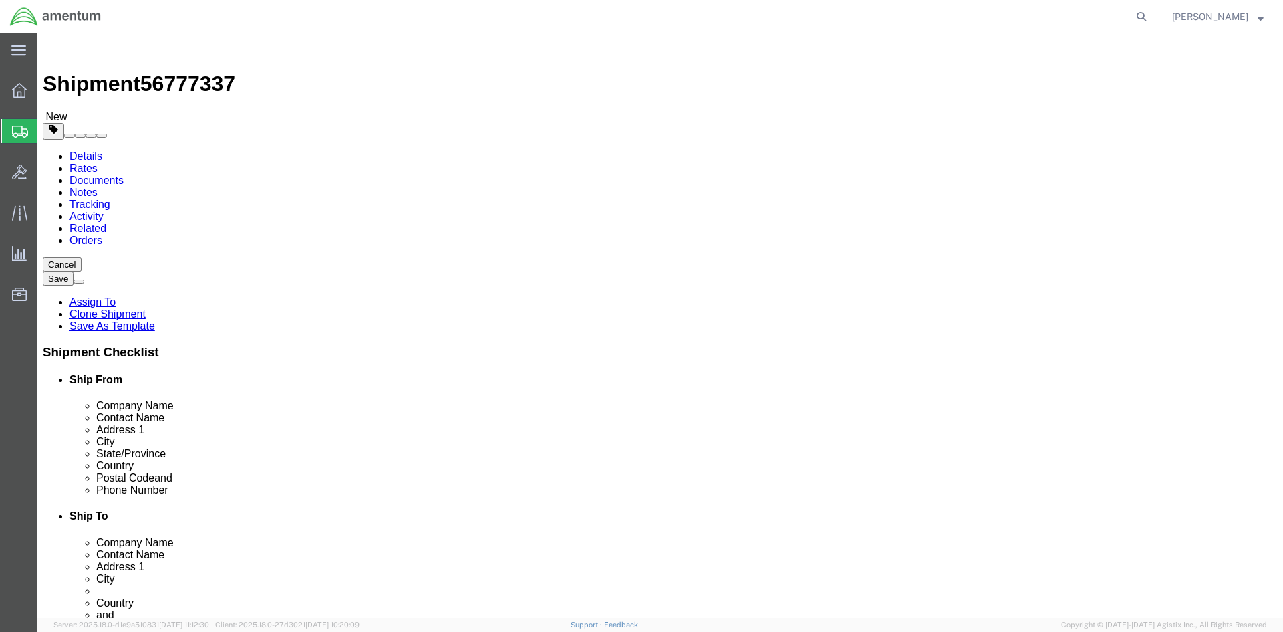
click button "Rate Shipment"
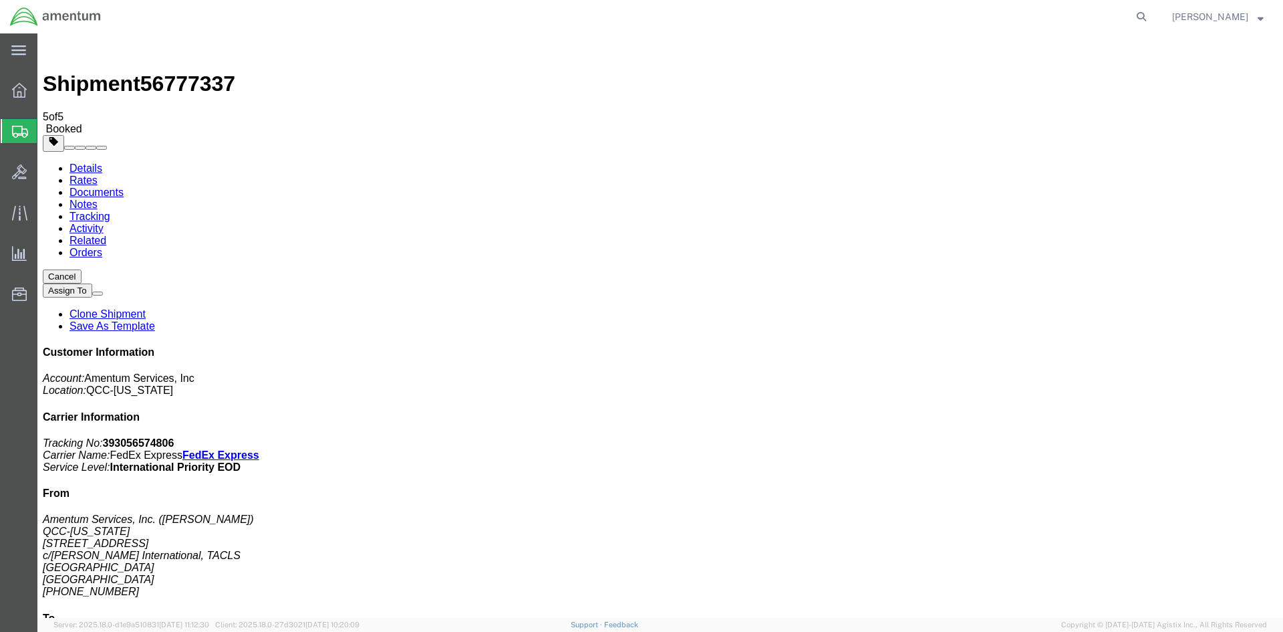
drag, startPoint x: 51, startPoint y: 342, endPoint x: 557, endPoint y: 286, distance: 508.3
drag, startPoint x: 559, startPoint y: 211, endPoint x: 49, endPoint y: 254, distance: 511.7
drag, startPoint x: 67, startPoint y: 87, endPoint x: 8, endPoint y: 84, distance: 59.5
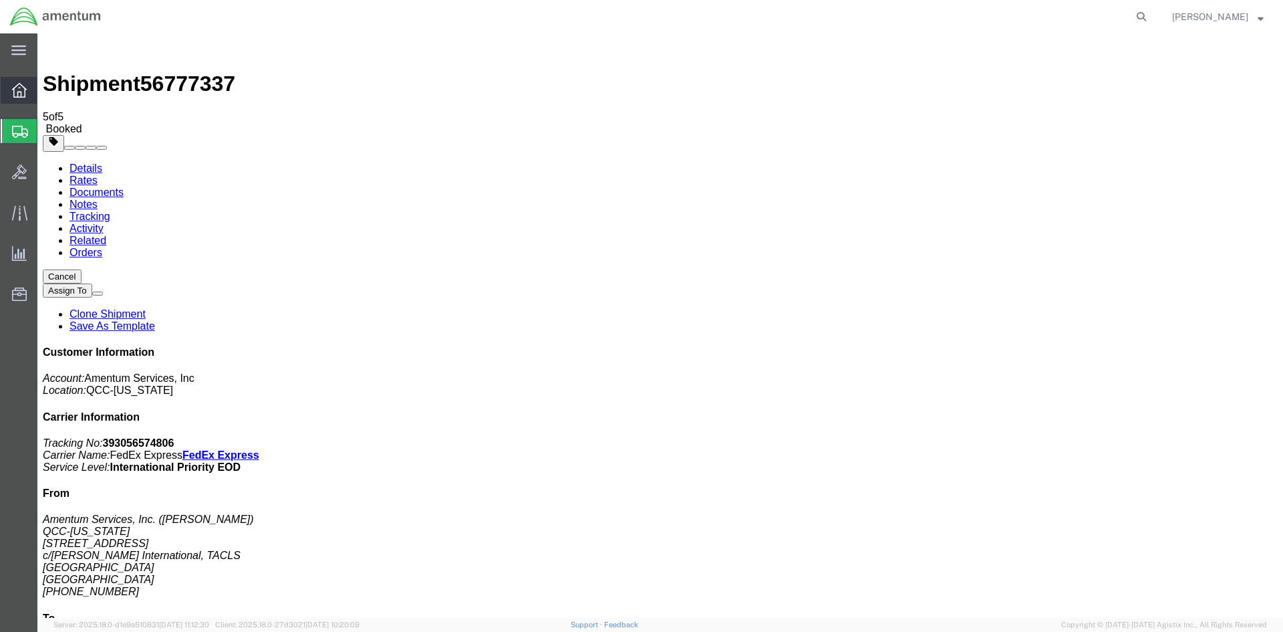
click at [46, 87] on span "Overview" at bounding box center [41, 90] width 9 height 27
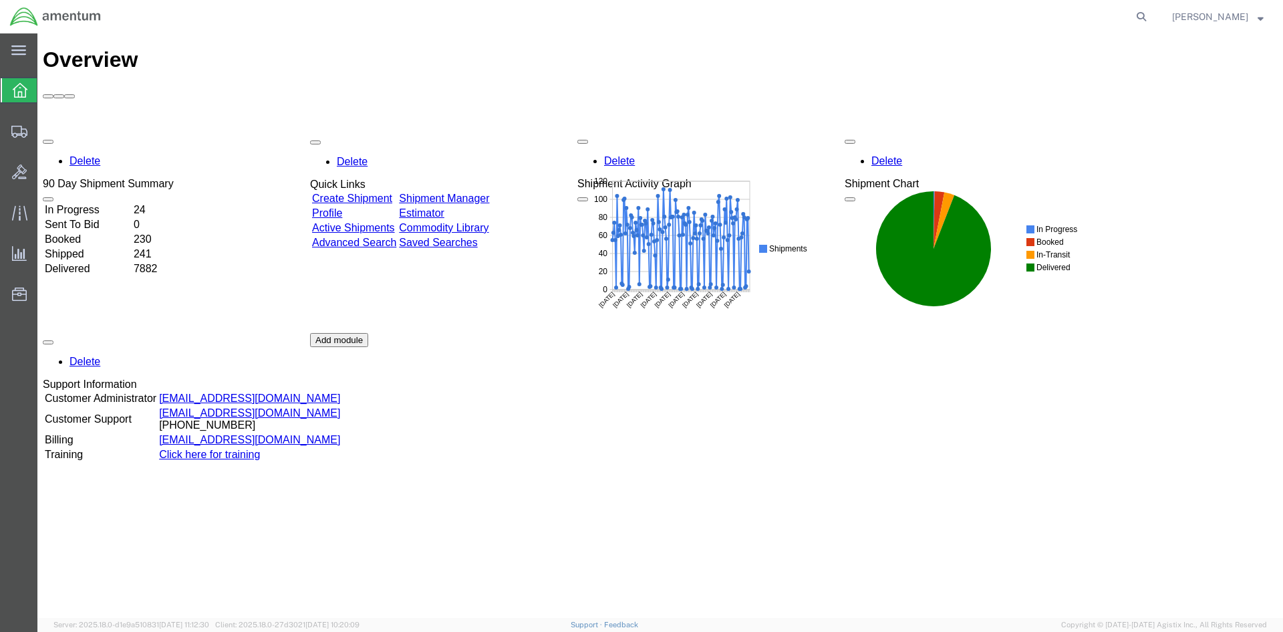
click at [470, 132] on div "Delete 90 Day Shipment Summary In Progress 24 Sent To Bid 0 Booked 230 Shipped …" at bounding box center [660, 332] width 1235 height 401
click at [474, 132] on div "Delete 90 Day Shipment Summary In Progress 24 Sent To Bid 0 Booked 230 Shipped …" at bounding box center [660, 332] width 1235 height 401
click at [476, 192] on link "Shipment Manager" at bounding box center [444, 197] width 90 height 11
